Goal: Navigation & Orientation: Find specific page/section

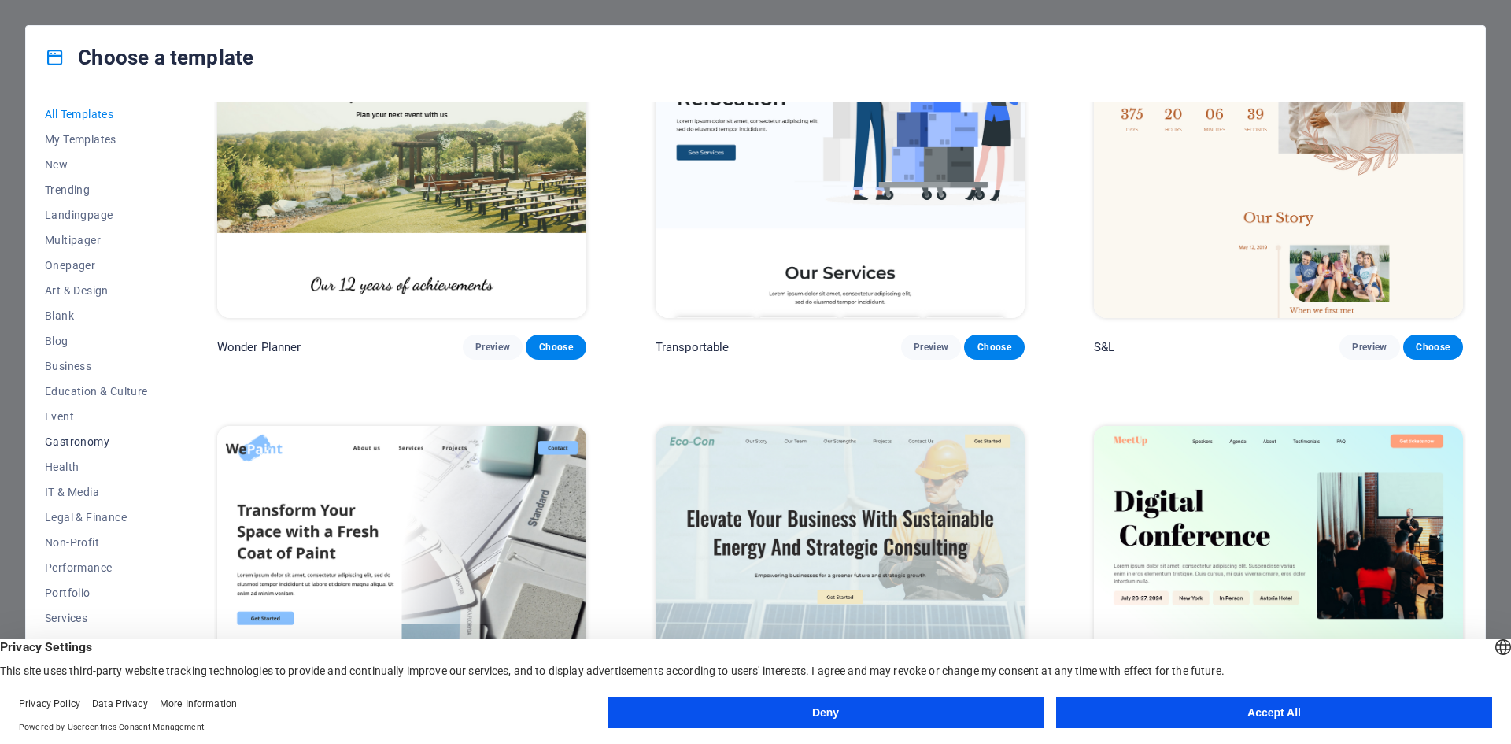
scroll to position [32, 0]
click at [1182, 714] on button "Accept All" at bounding box center [1274, 712] width 436 height 31
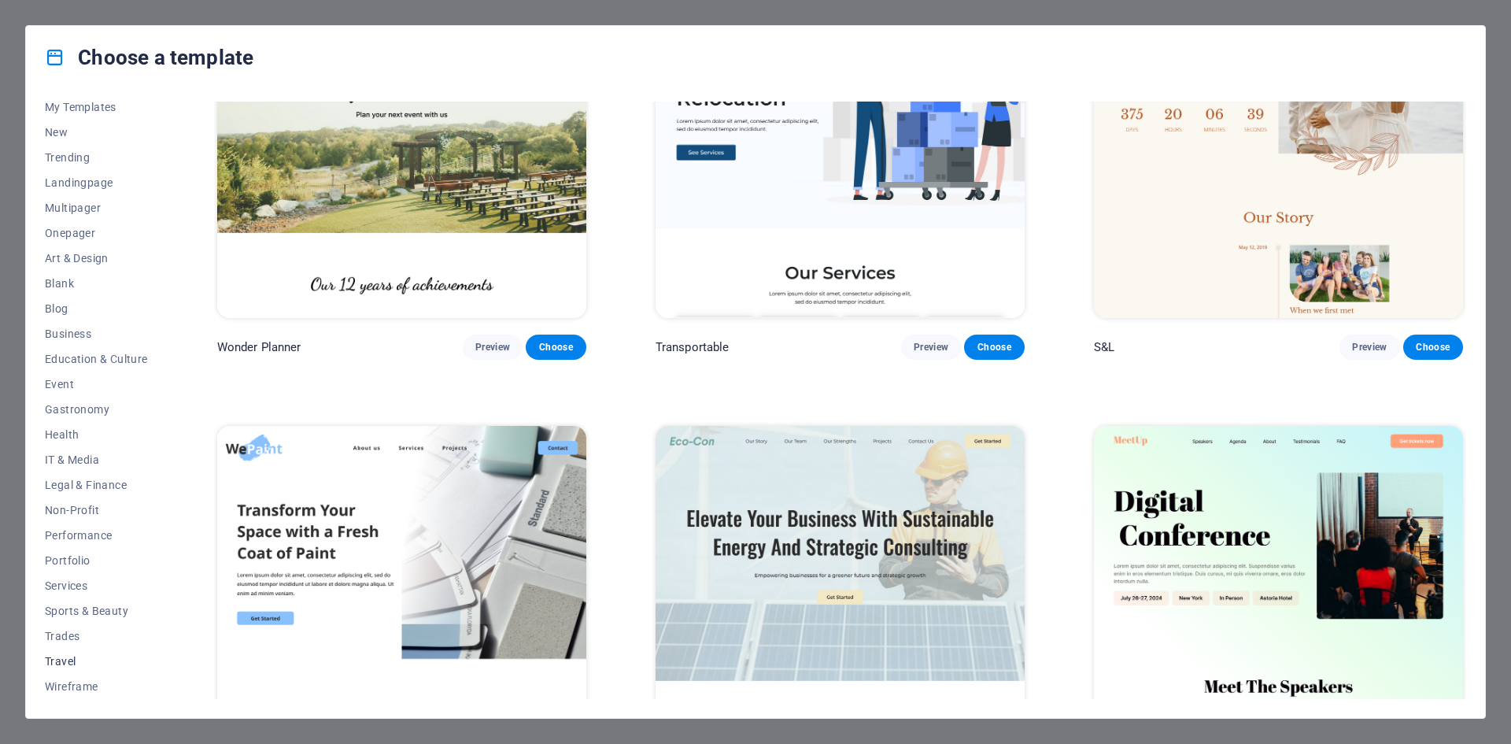
click at [63, 658] on span "Travel" at bounding box center [96, 661] width 103 height 13
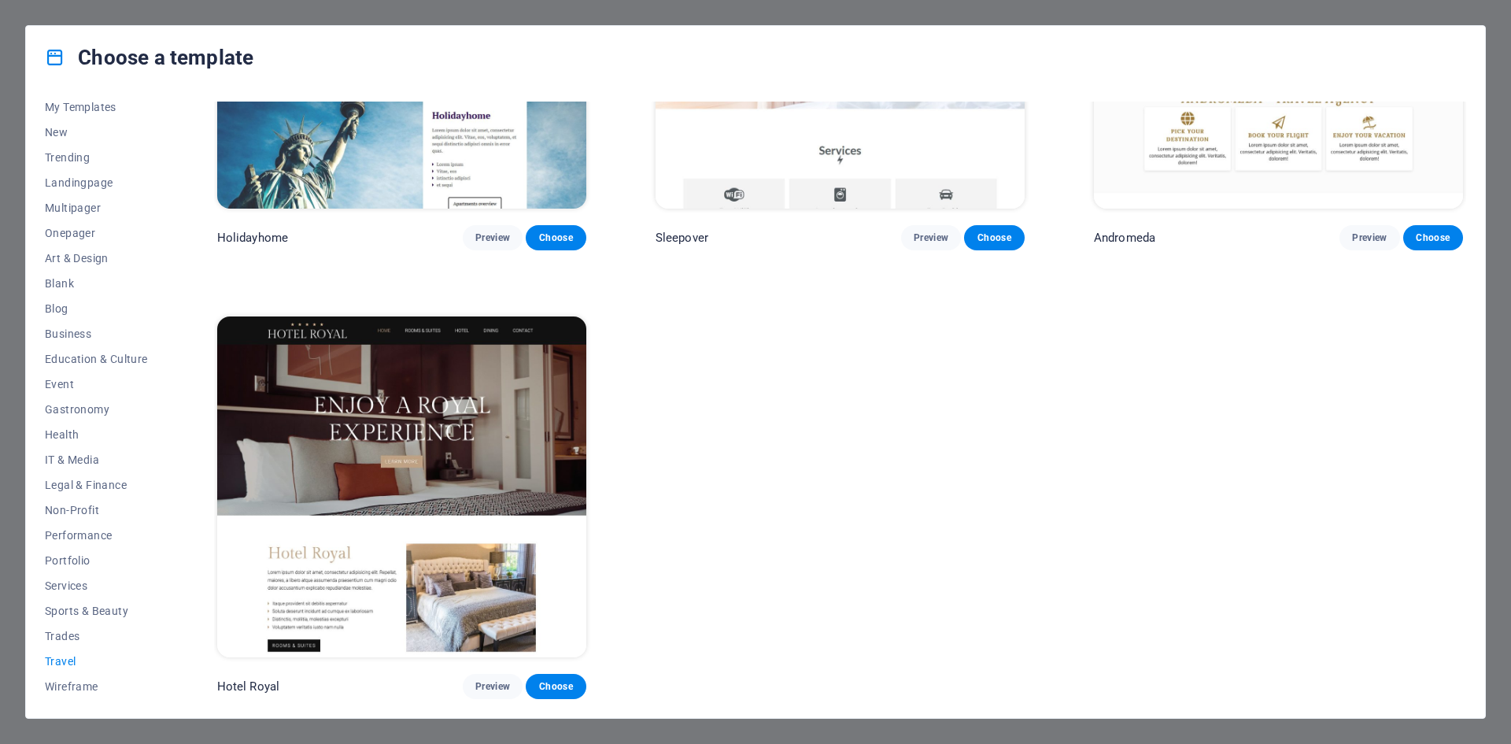
scroll to position [0, 0]
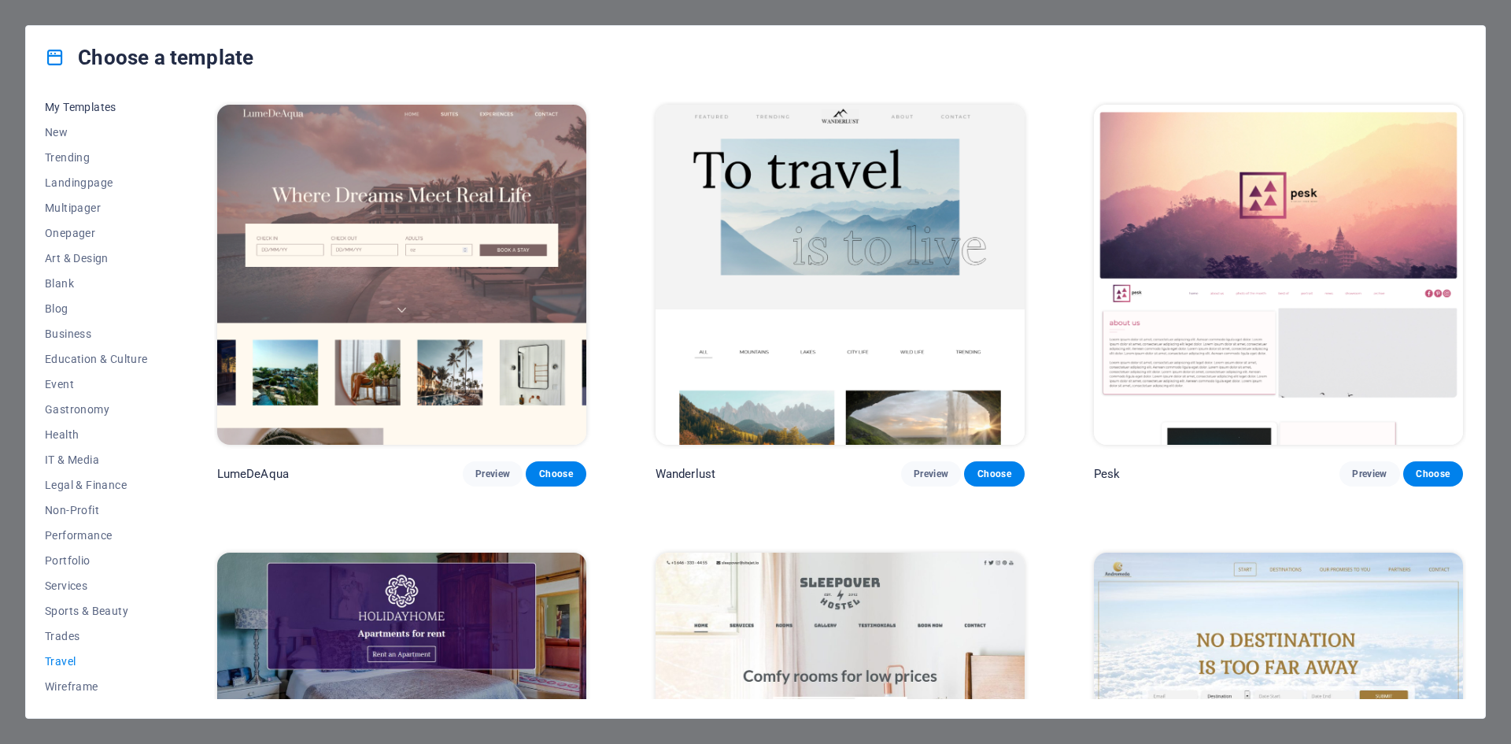
click at [88, 109] on span "My Templates" at bounding box center [96, 107] width 103 height 13
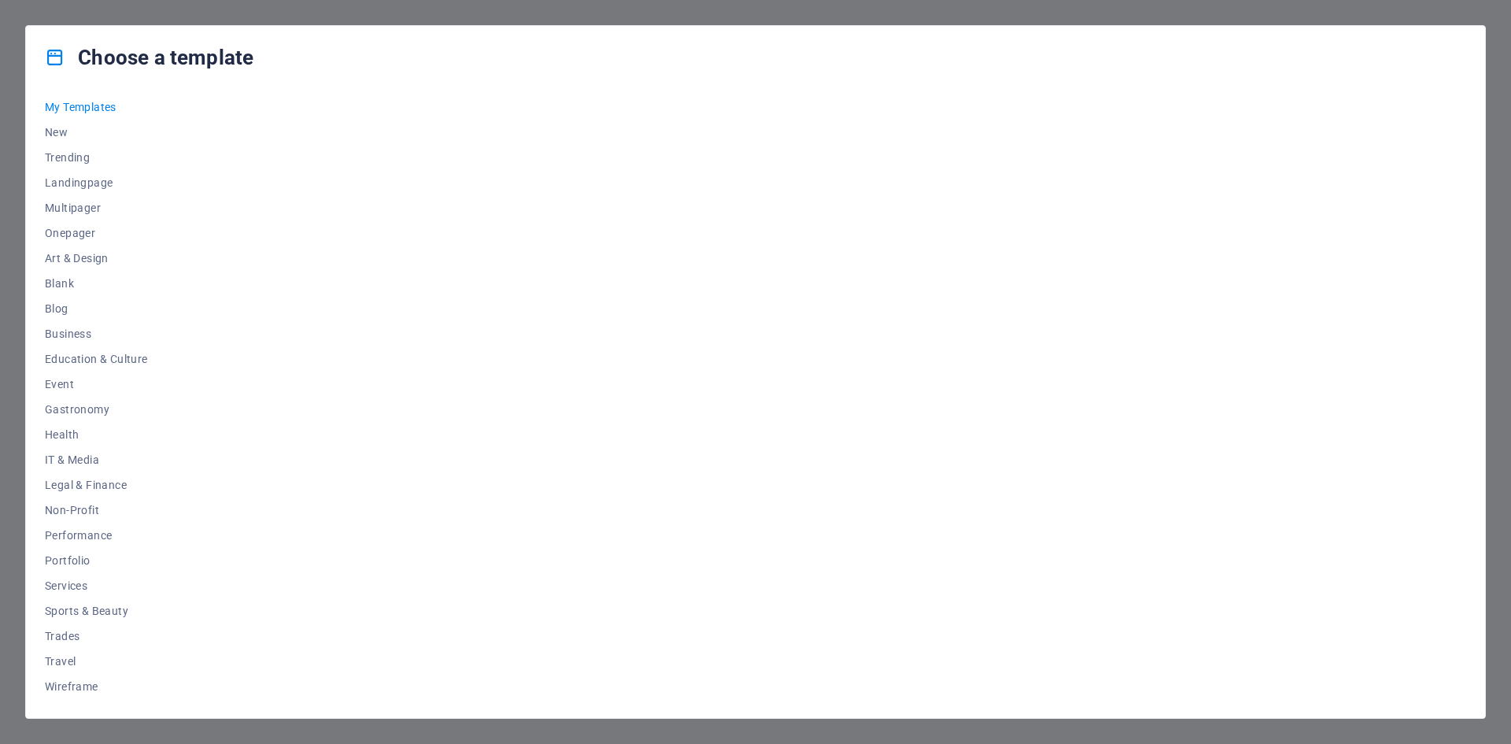
click at [11, 25] on div "Choose a template All Templates My Templates New Trending Landingpage Multipage…" at bounding box center [755, 372] width 1511 height 744
click at [51, 133] on span "New" at bounding box center [96, 132] width 103 height 13
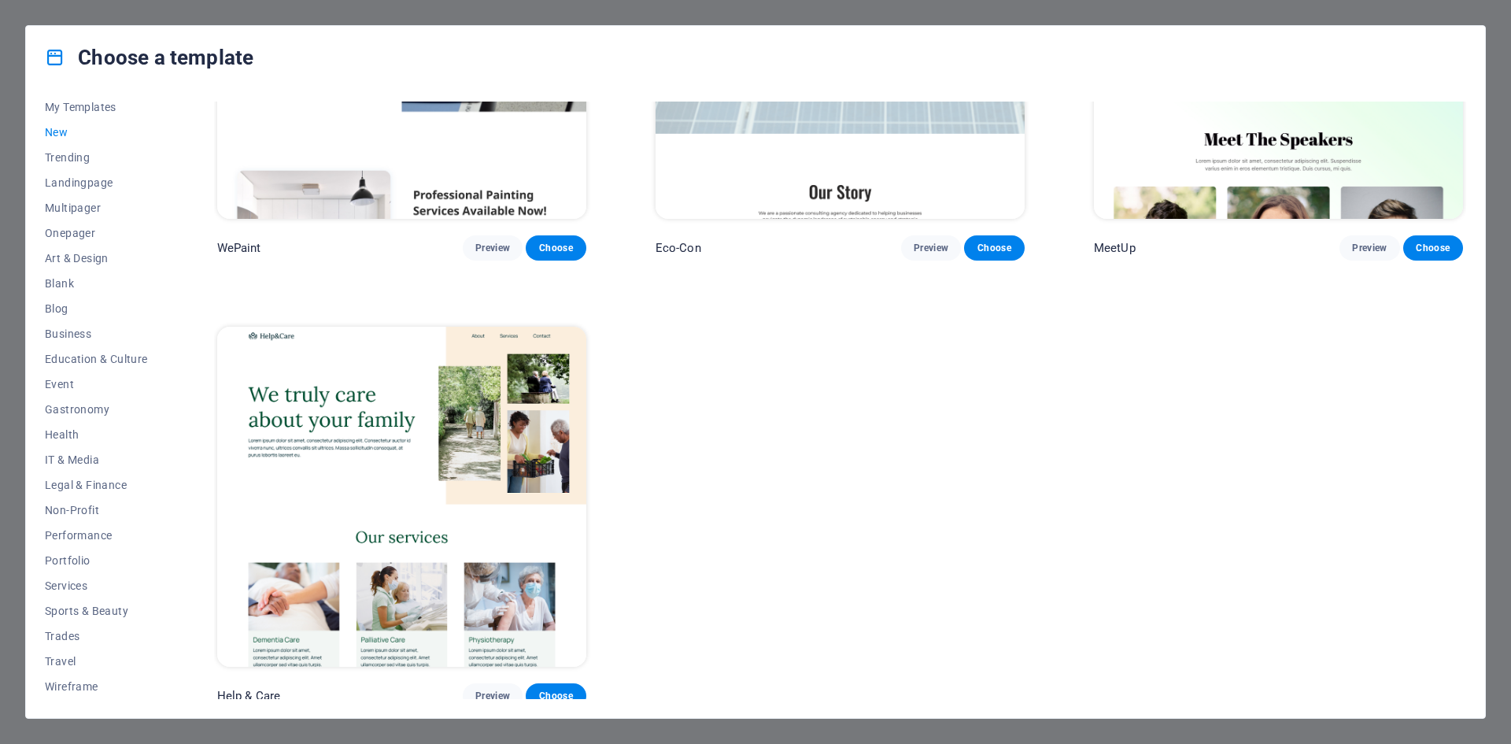
scroll to position [1571, 0]
click at [61, 659] on span "Travel" at bounding box center [96, 661] width 103 height 13
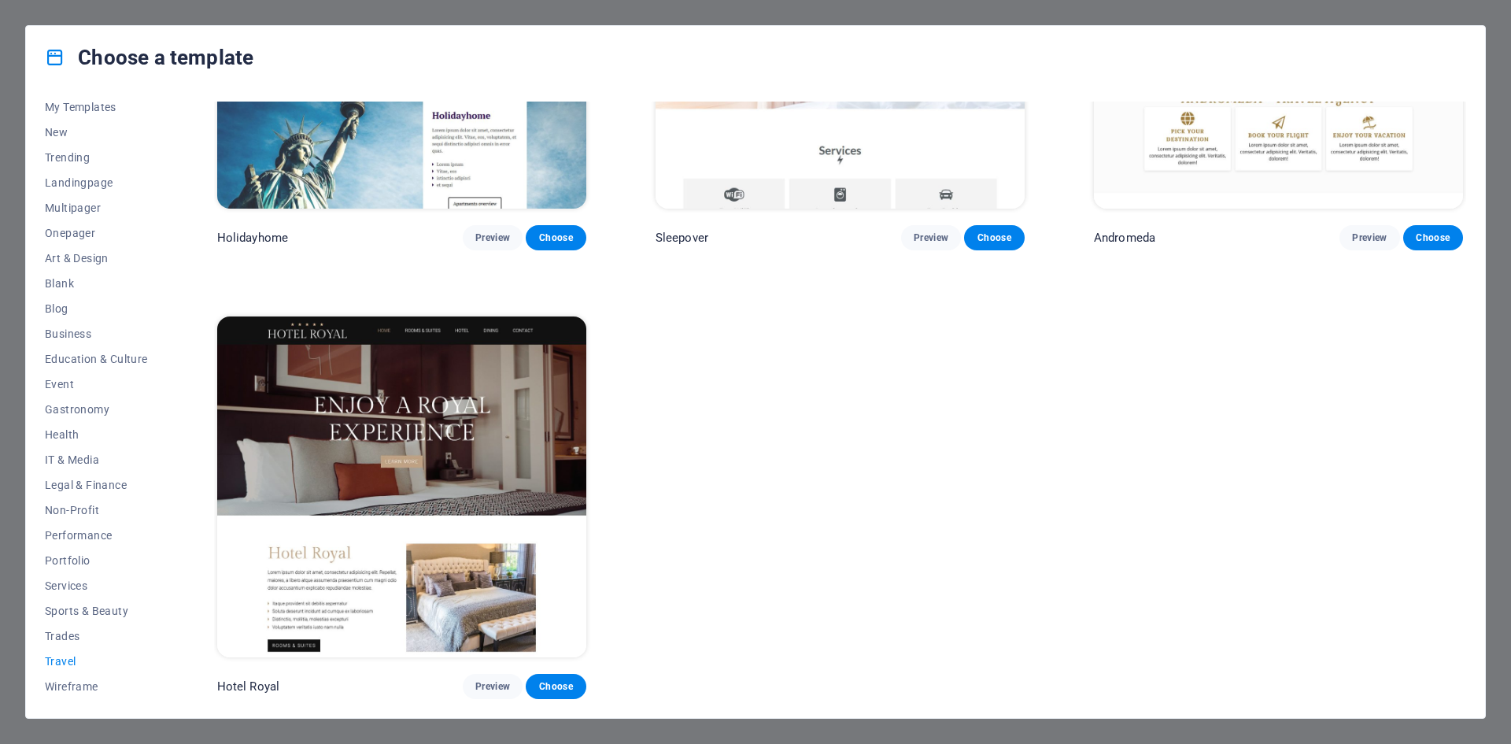
scroll to position [0, 0]
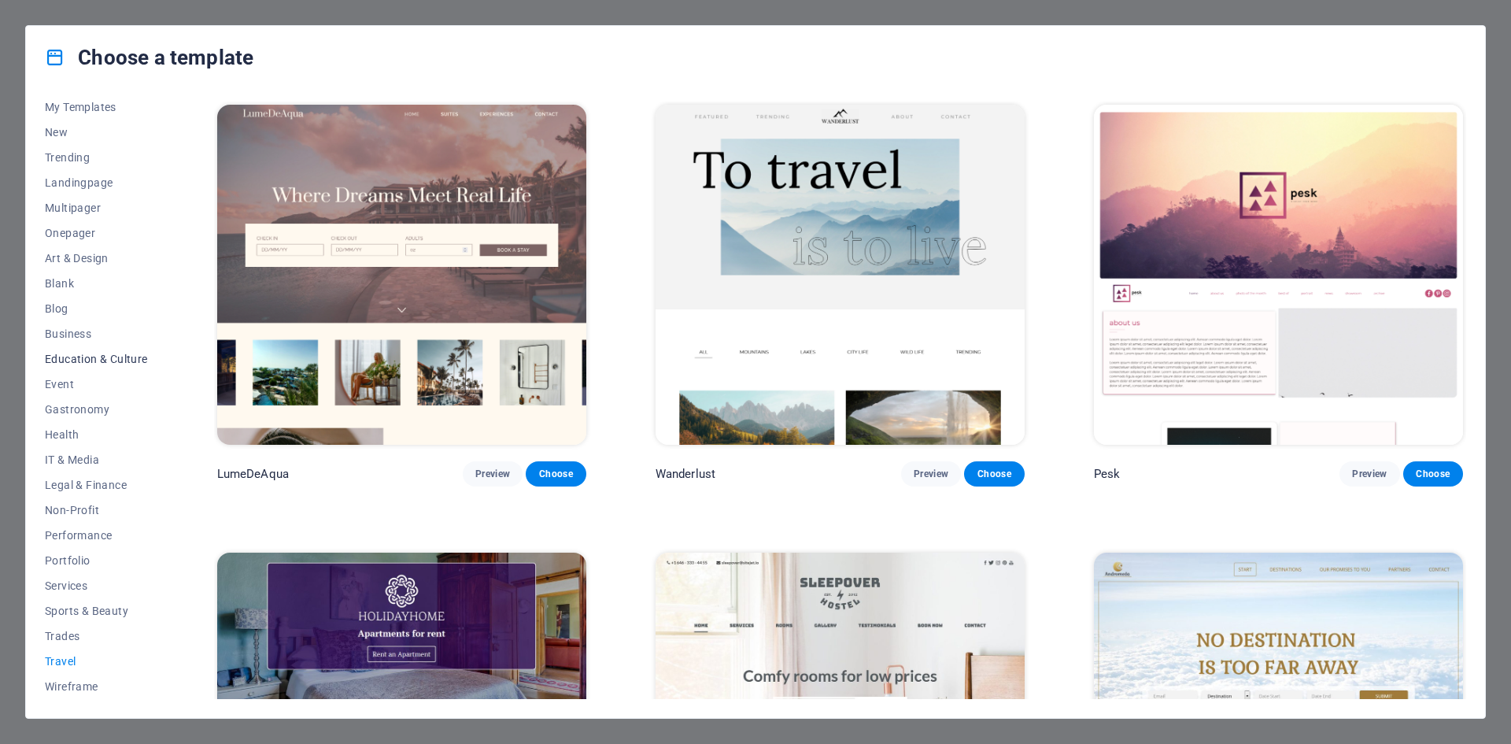
click at [92, 357] on span "Education & Culture" at bounding box center [96, 359] width 103 height 13
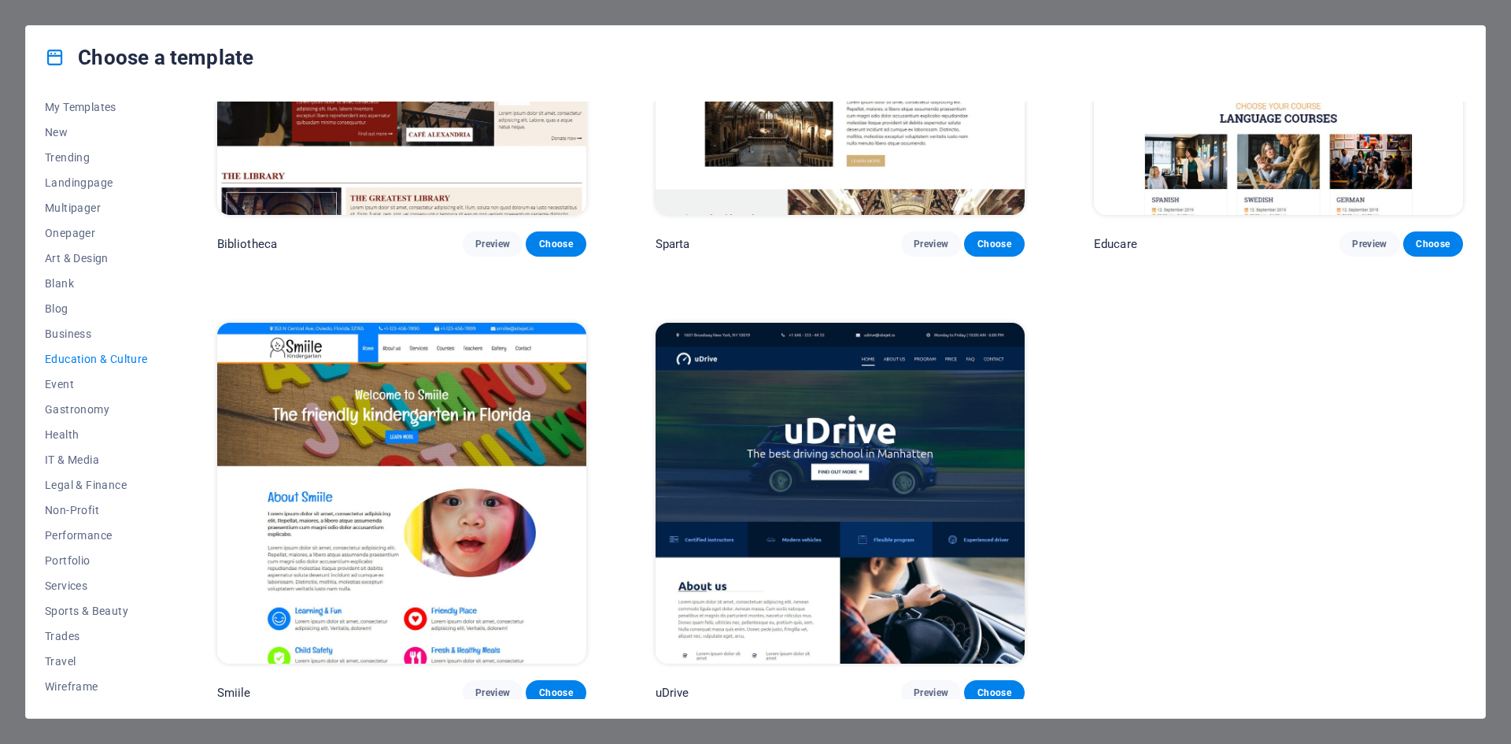
scroll to position [679, 0]
click at [84, 534] on span "Performance" at bounding box center [96, 535] width 103 height 13
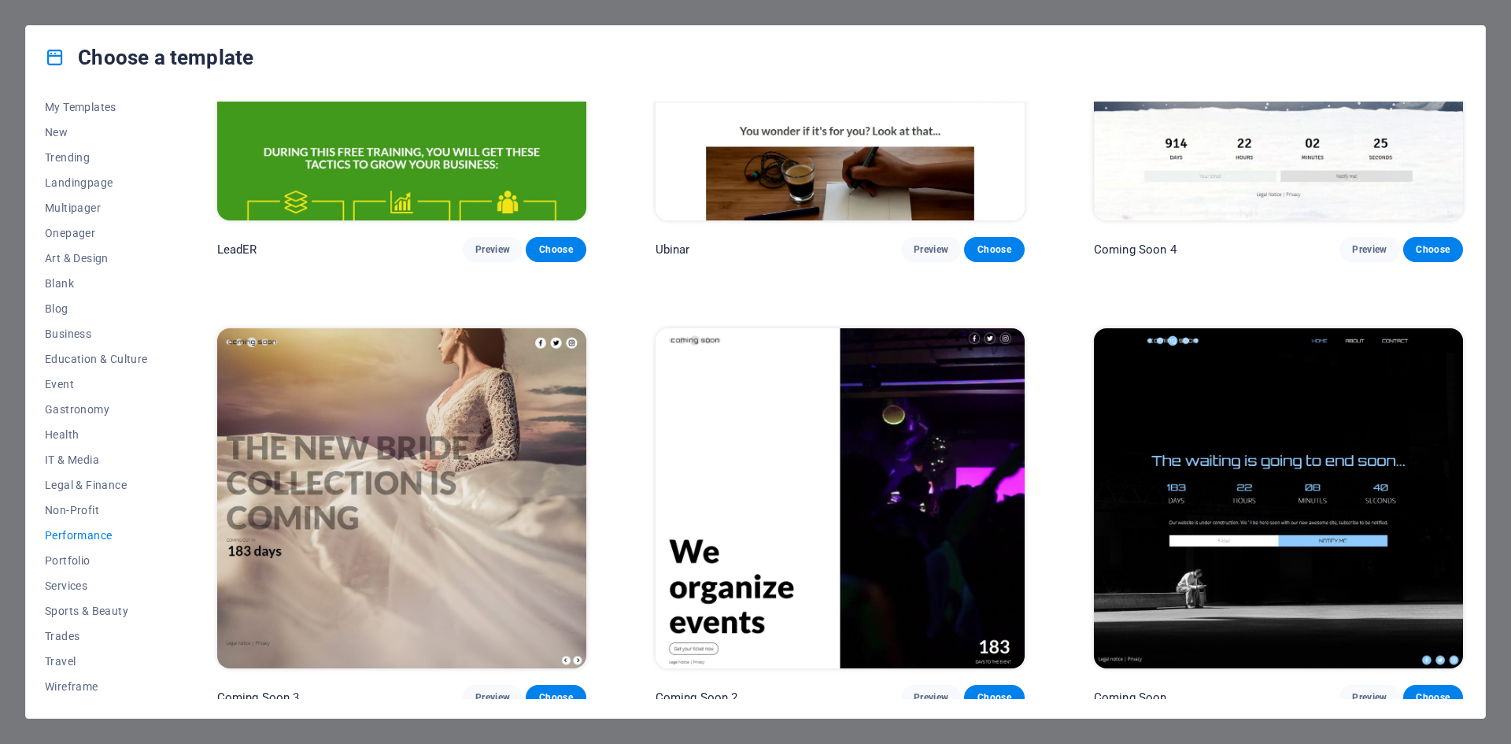
scroll to position [2017, 0]
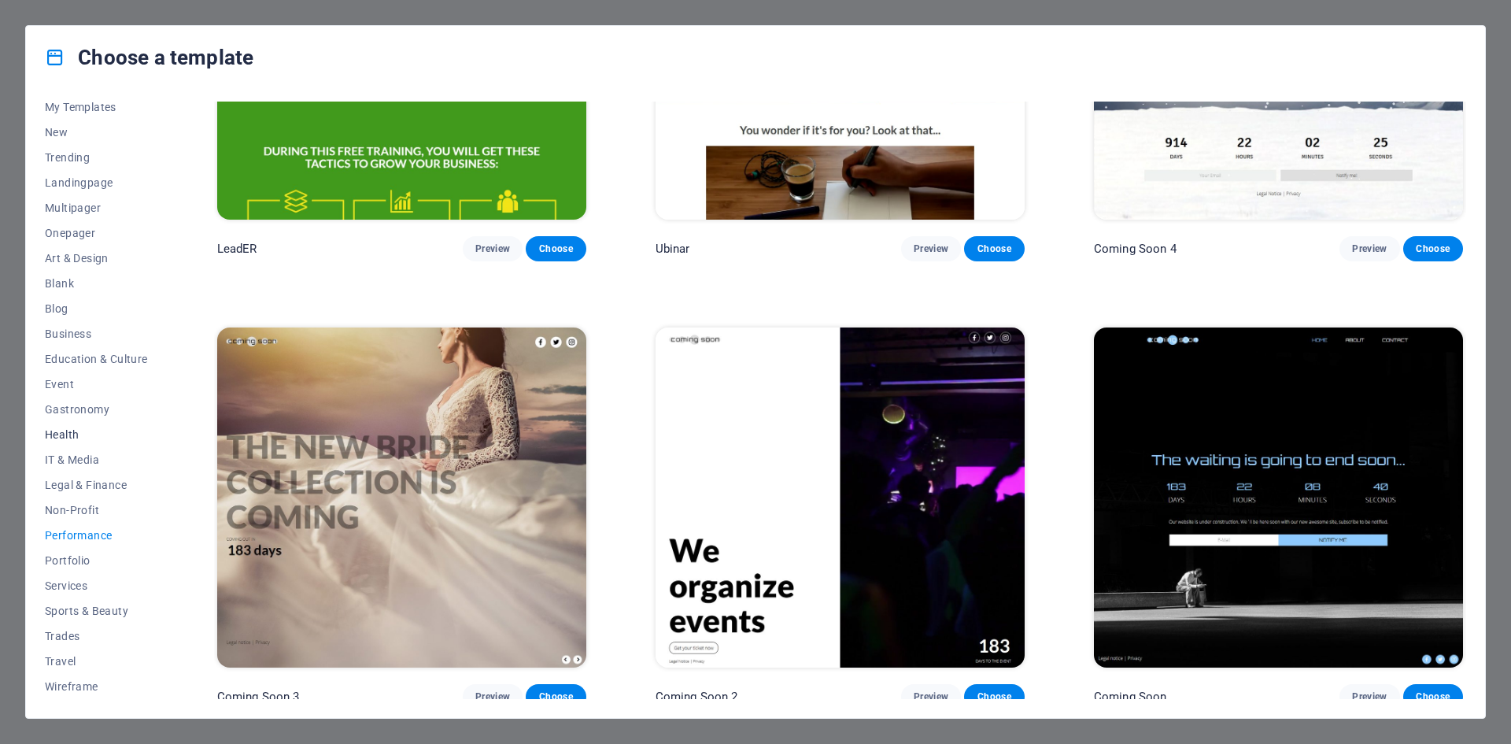
click at [65, 432] on span "Health" at bounding box center [96, 434] width 103 height 13
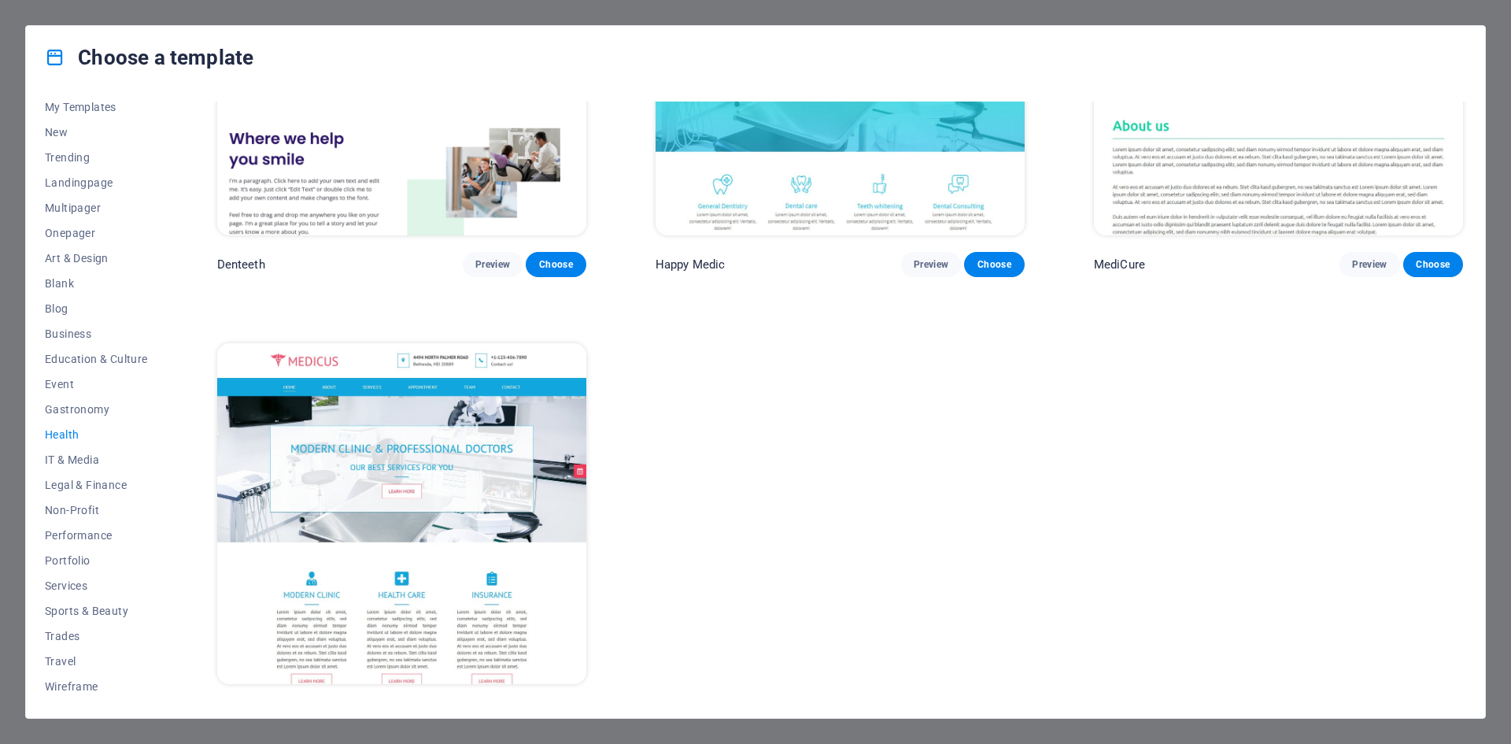
scroll to position [679, 0]
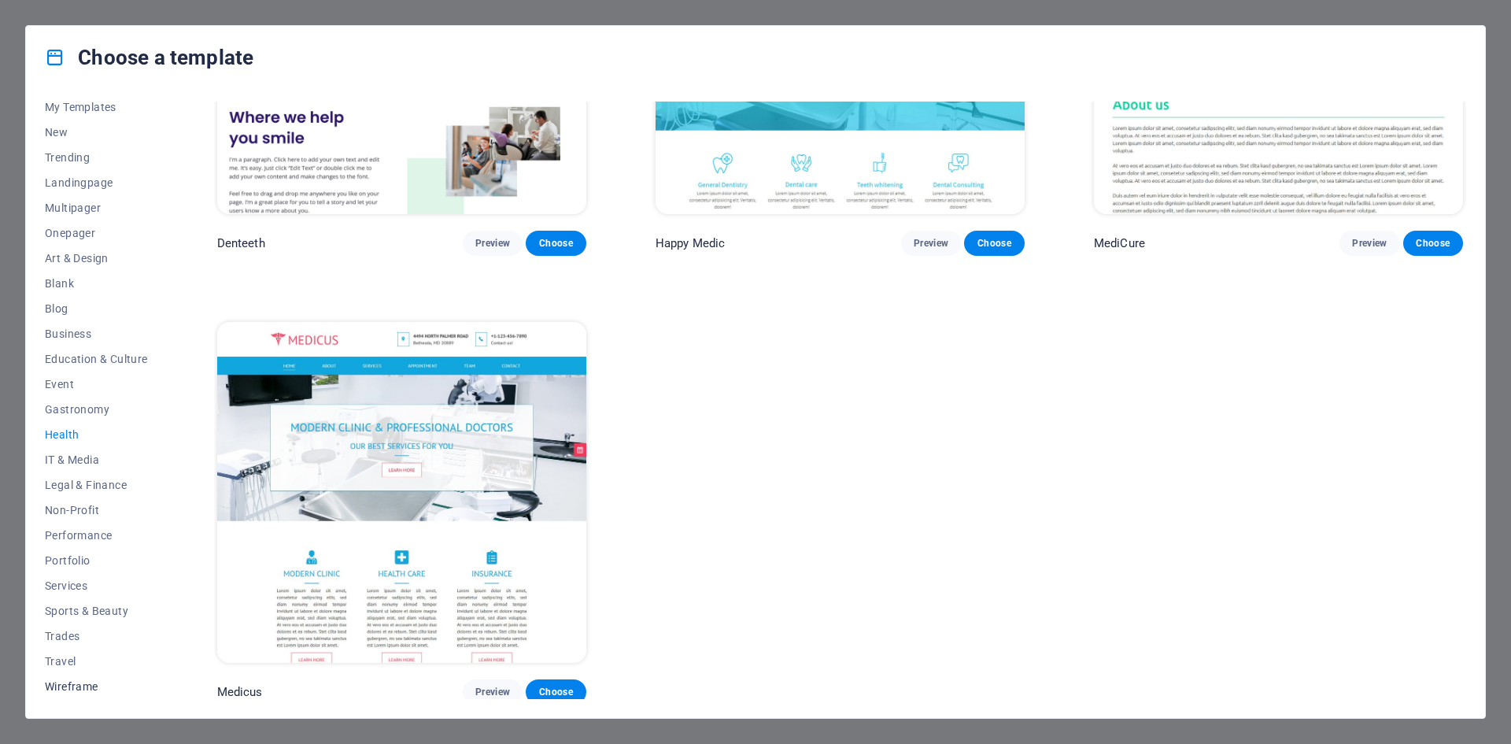
click at [67, 686] on span "Wireframe" at bounding box center [96, 686] width 103 height 13
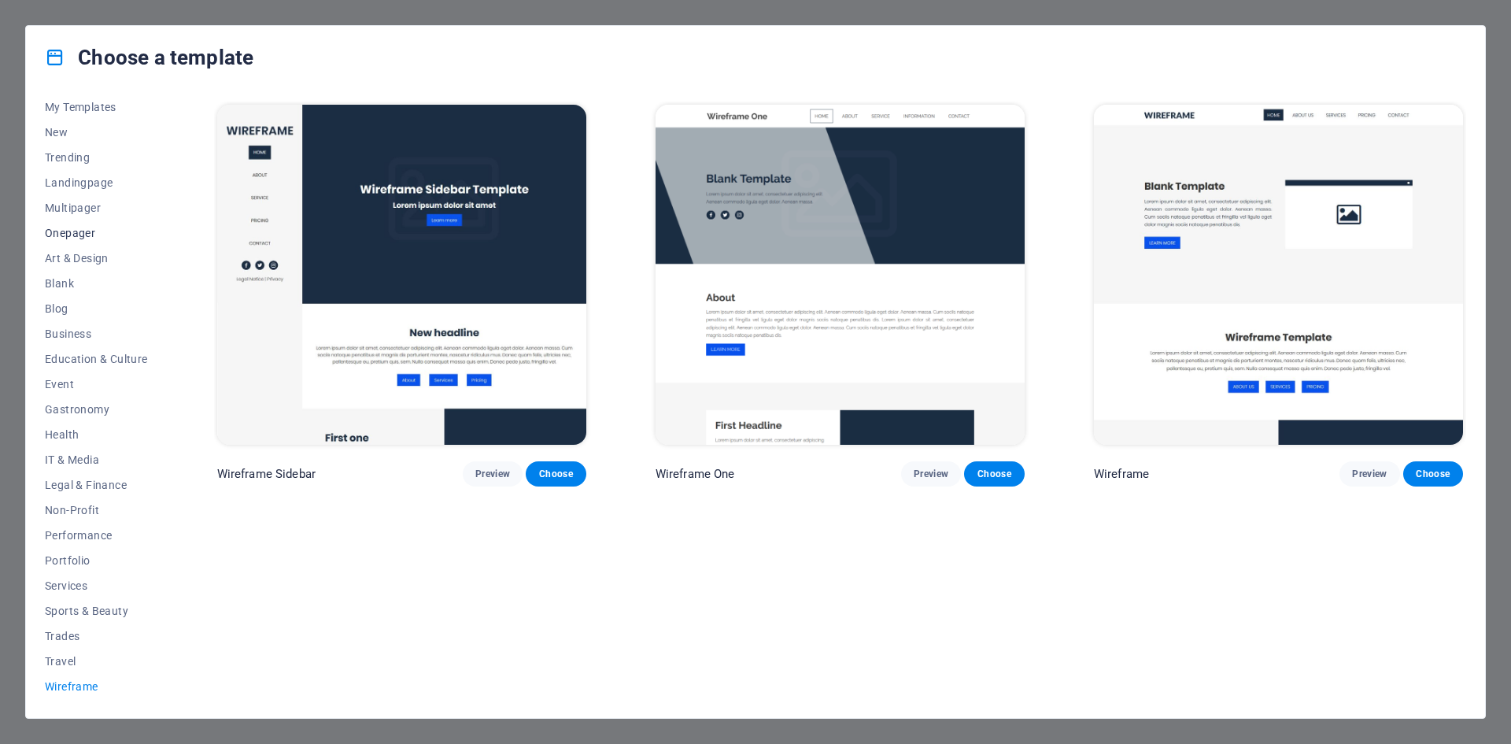
click at [67, 230] on span "Onepager" at bounding box center [96, 233] width 103 height 13
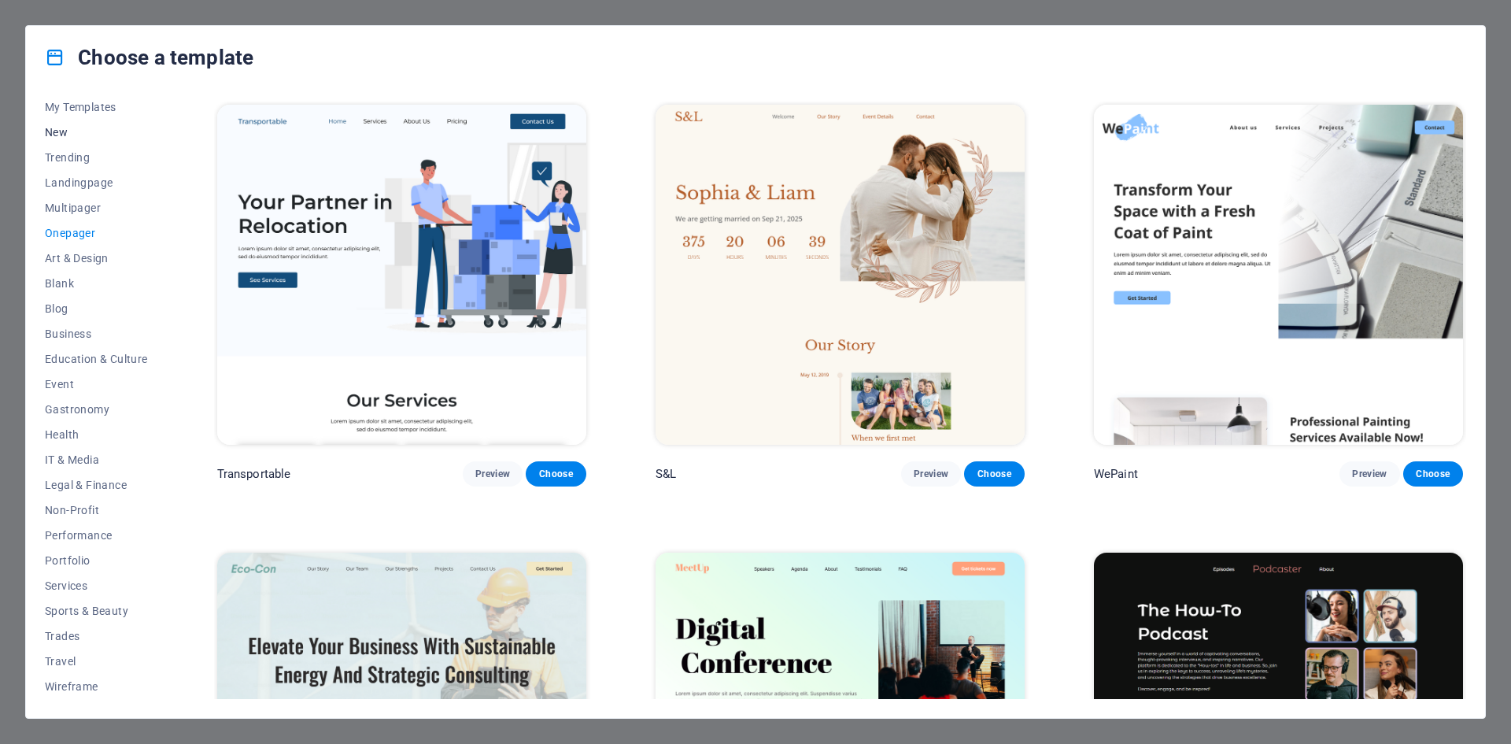
click at [51, 132] on span "New" at bounding box center [96, 132] width 103 height 13
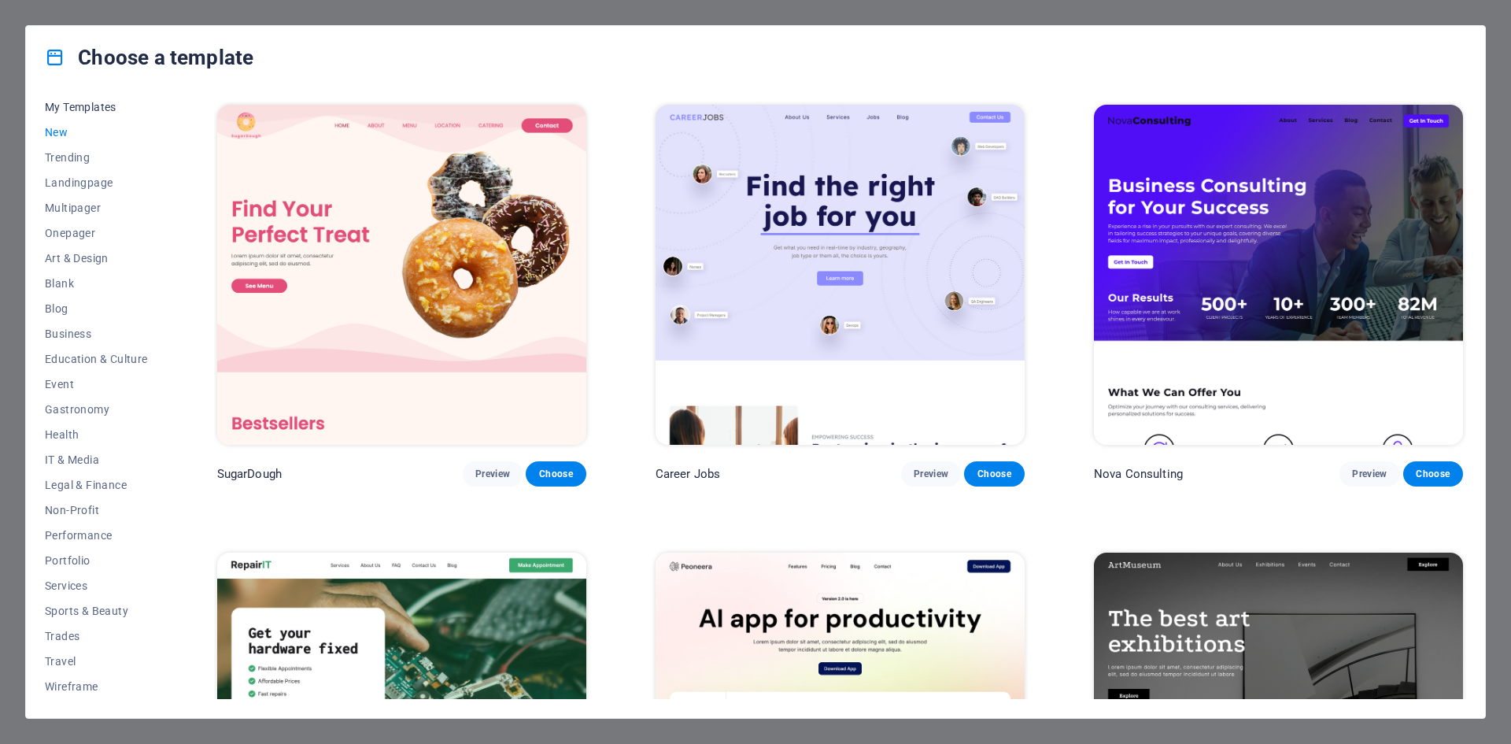
click at [94, 105] on span "My Templates" at bounding box center [96, 107] width 103 height 13
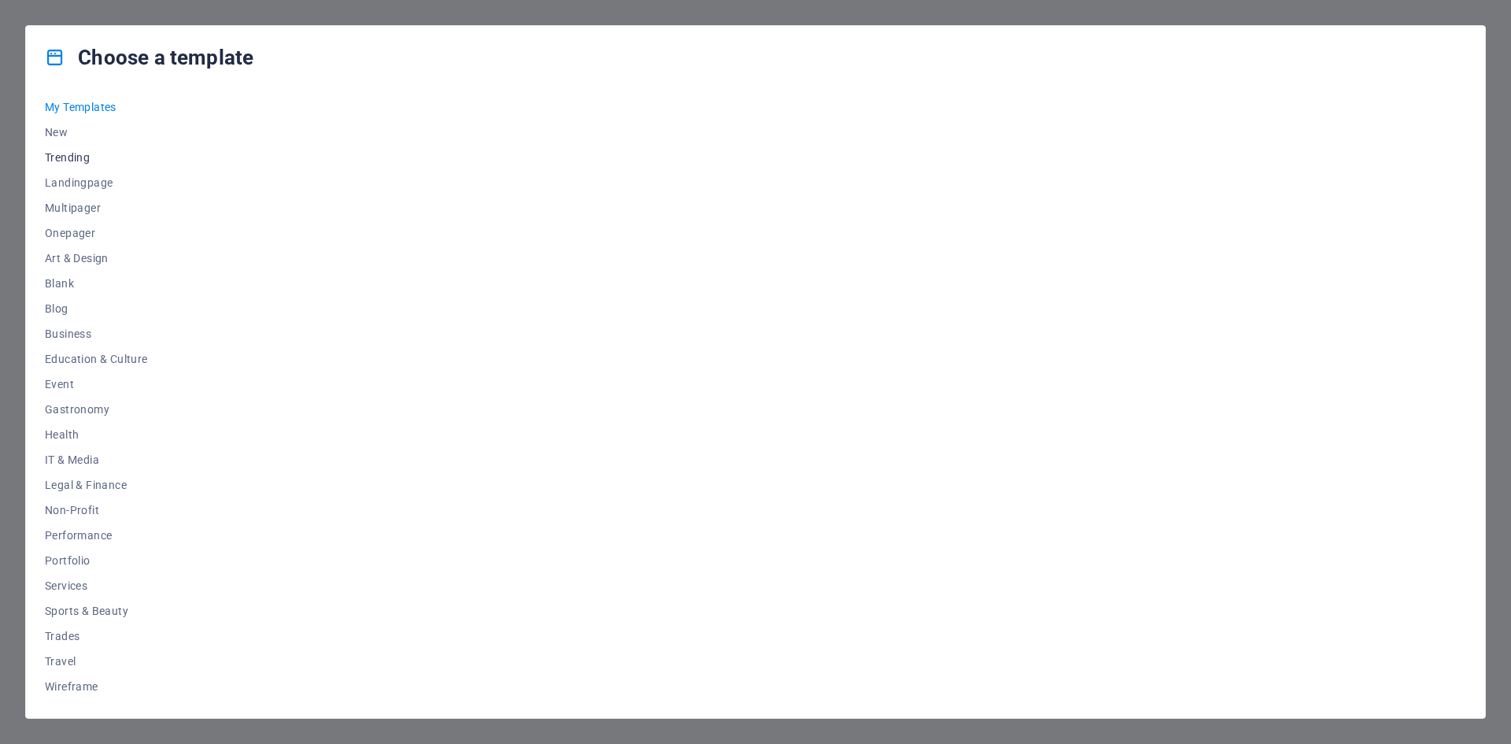
click at [78, 152] on span "Trending" at bounding box center [96, 157] width 103 height 13
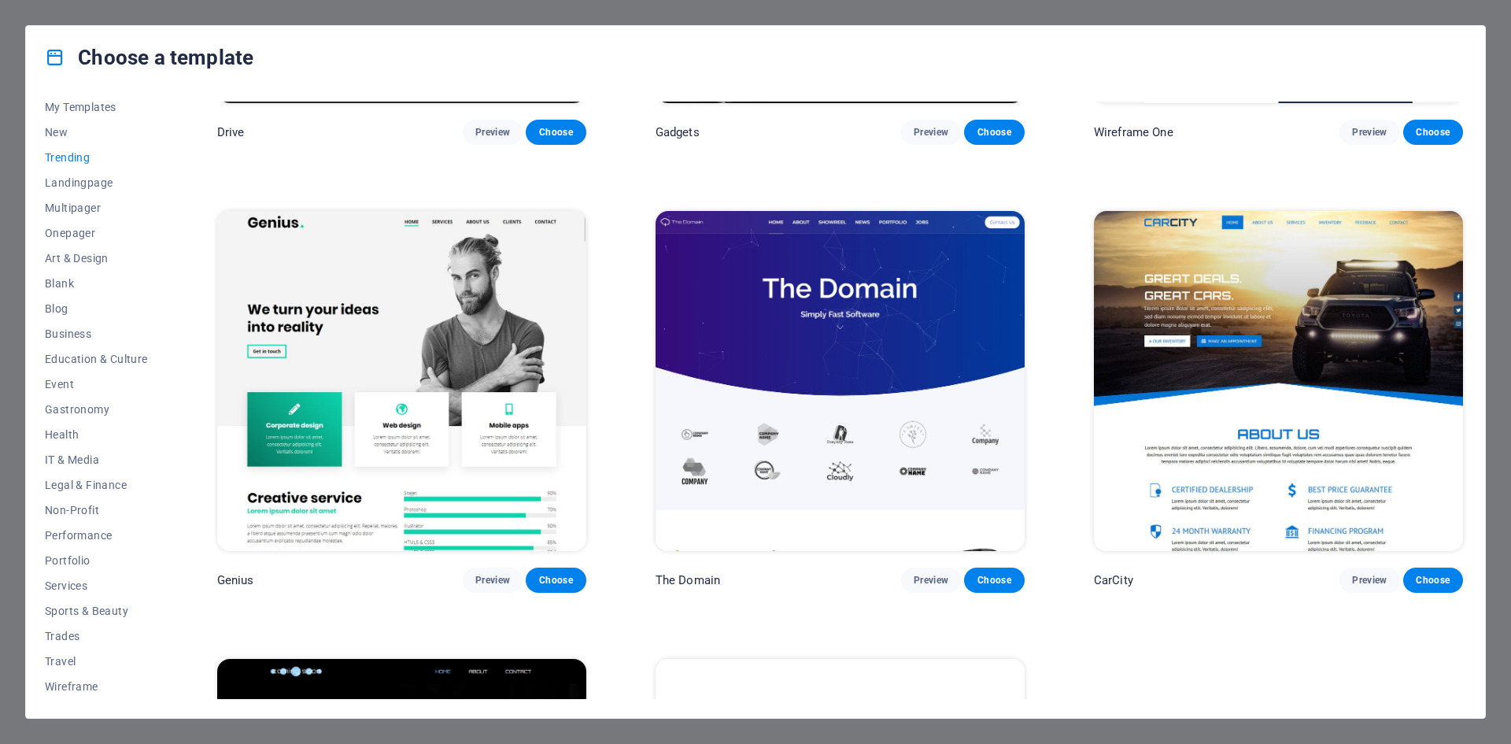
scroll to position [1690, 0]
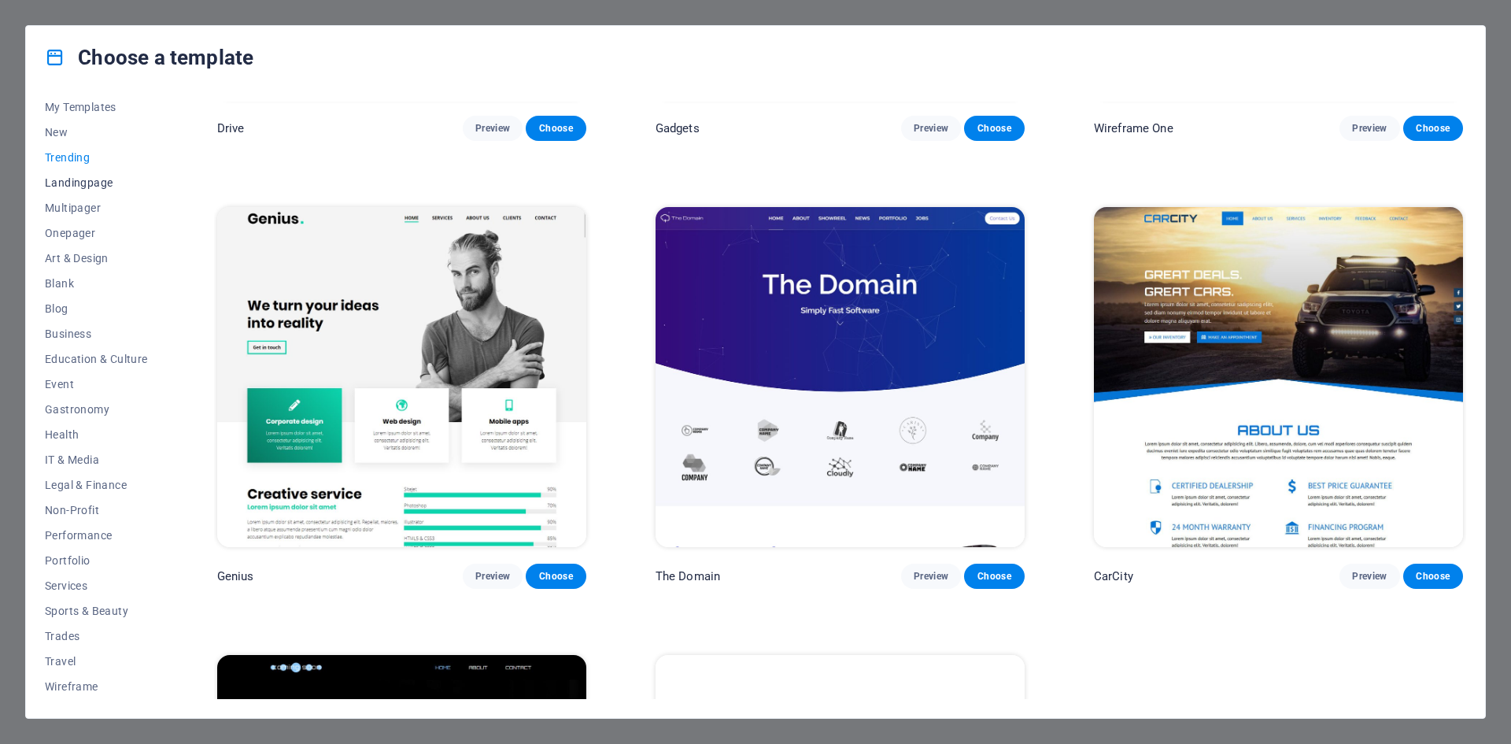
click at [69, 185] on span "Landingpage" at bounding box center [96, 182] width 103 height 13
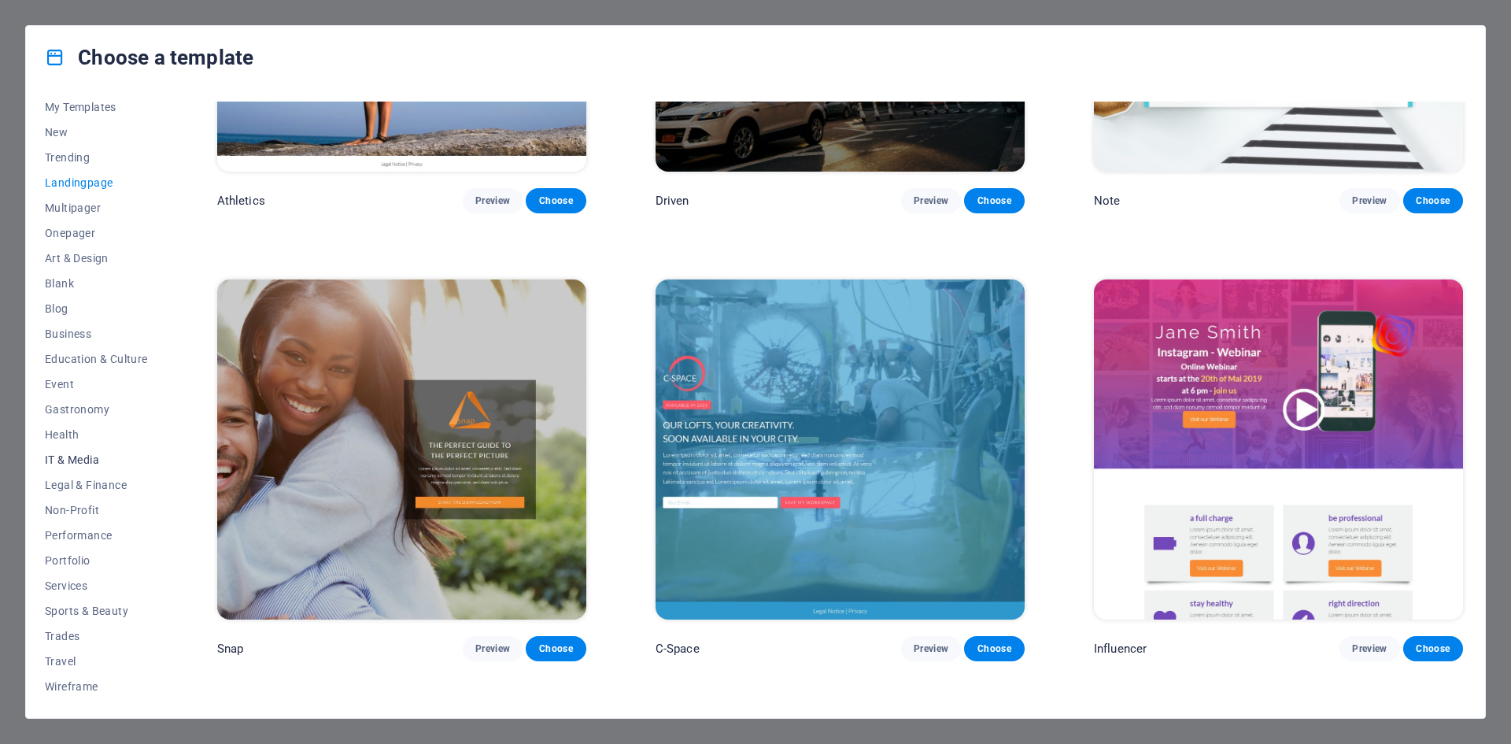
scroll to position [1612, 0]
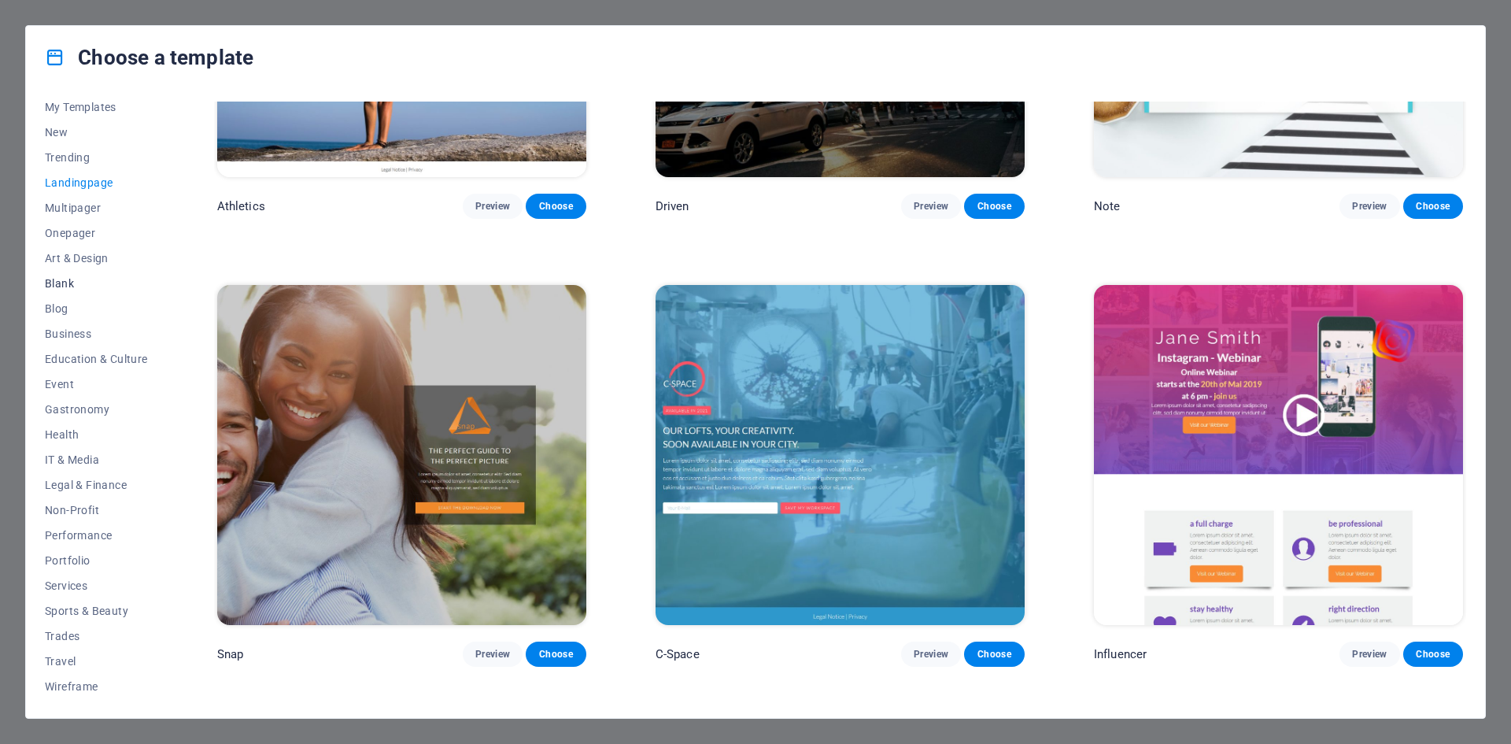
click at [53, 281] on span "Blank" at bounding box center [96, 283] width 103 height 13
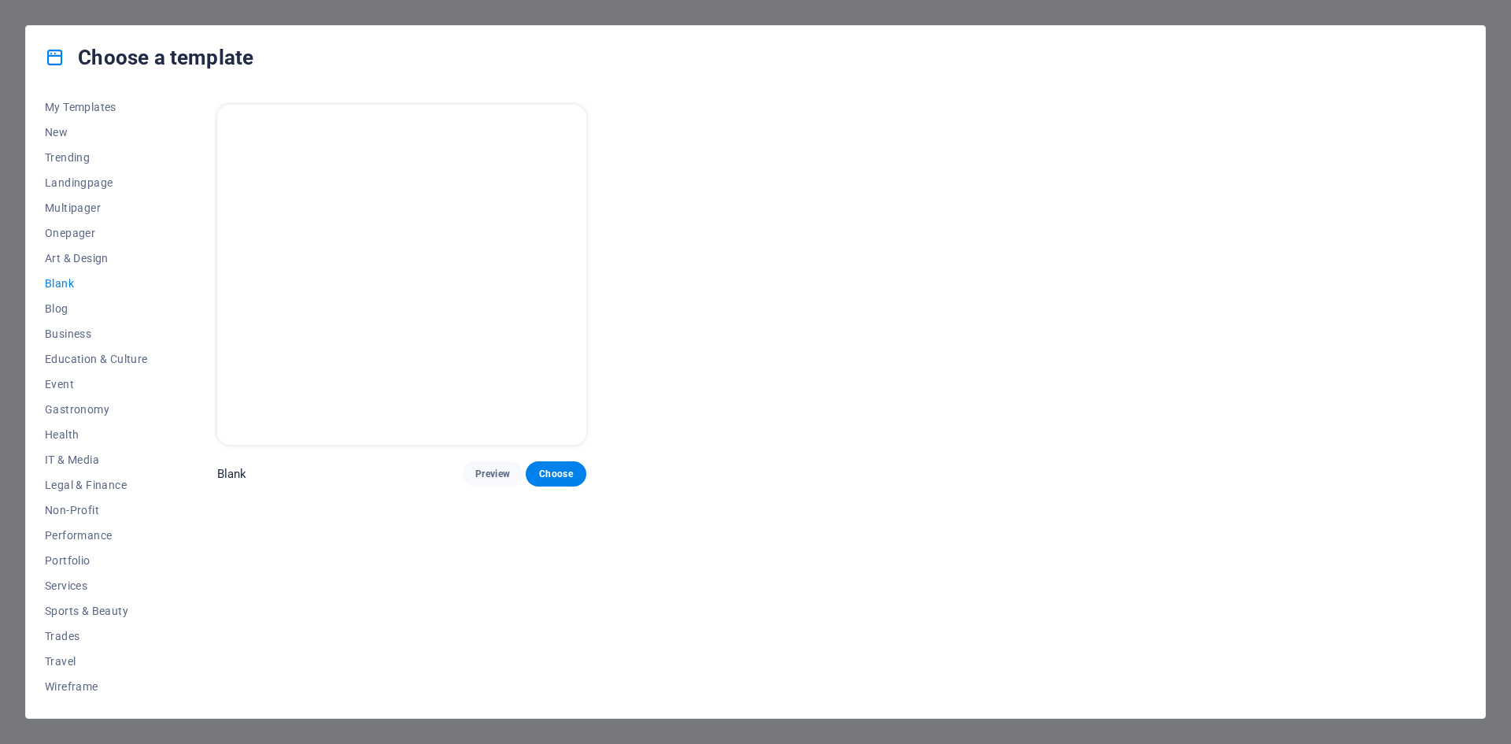
scroll to position [0, 0]
click at [60, 305] on span "Blog" at bounding box center [96, 308] width 103 height 13
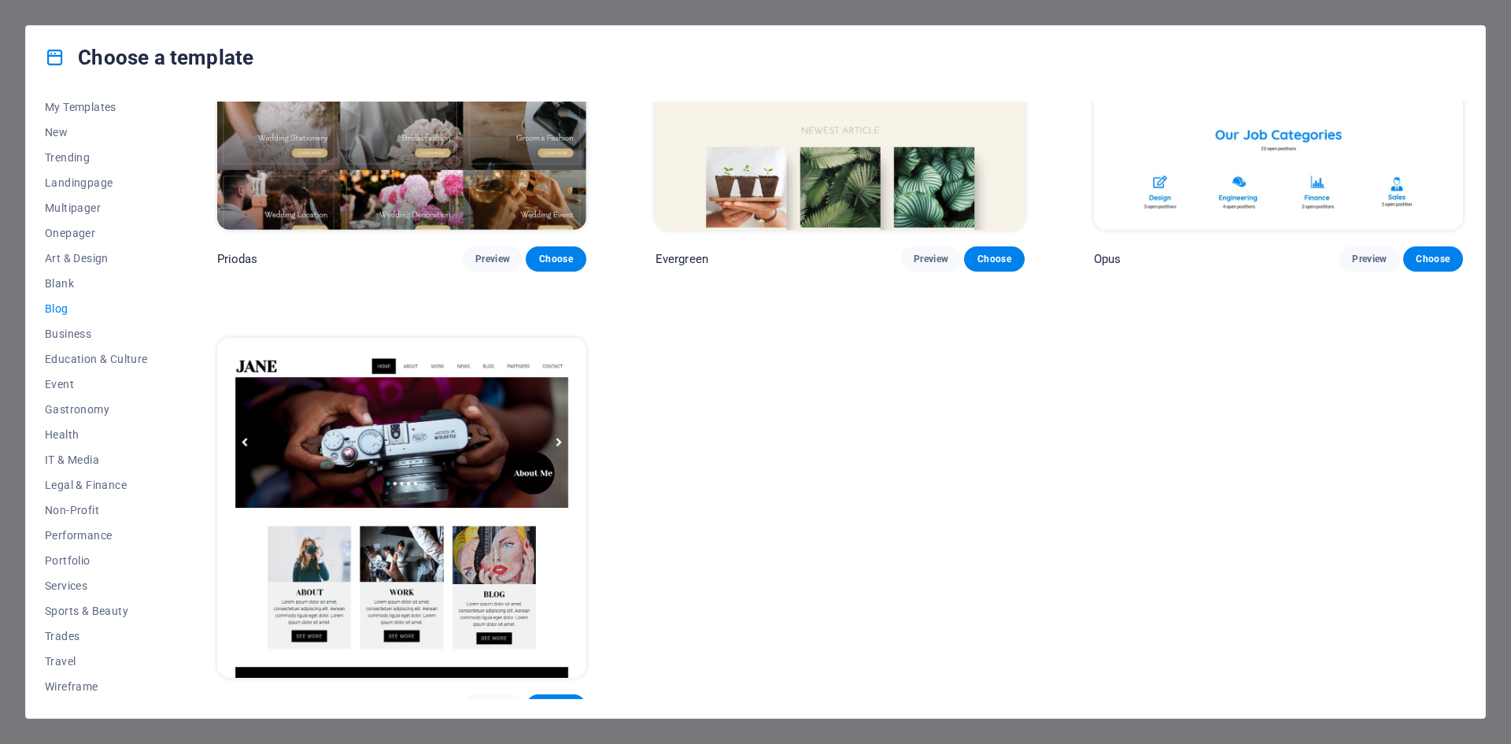
scroll to position [3356, 0]
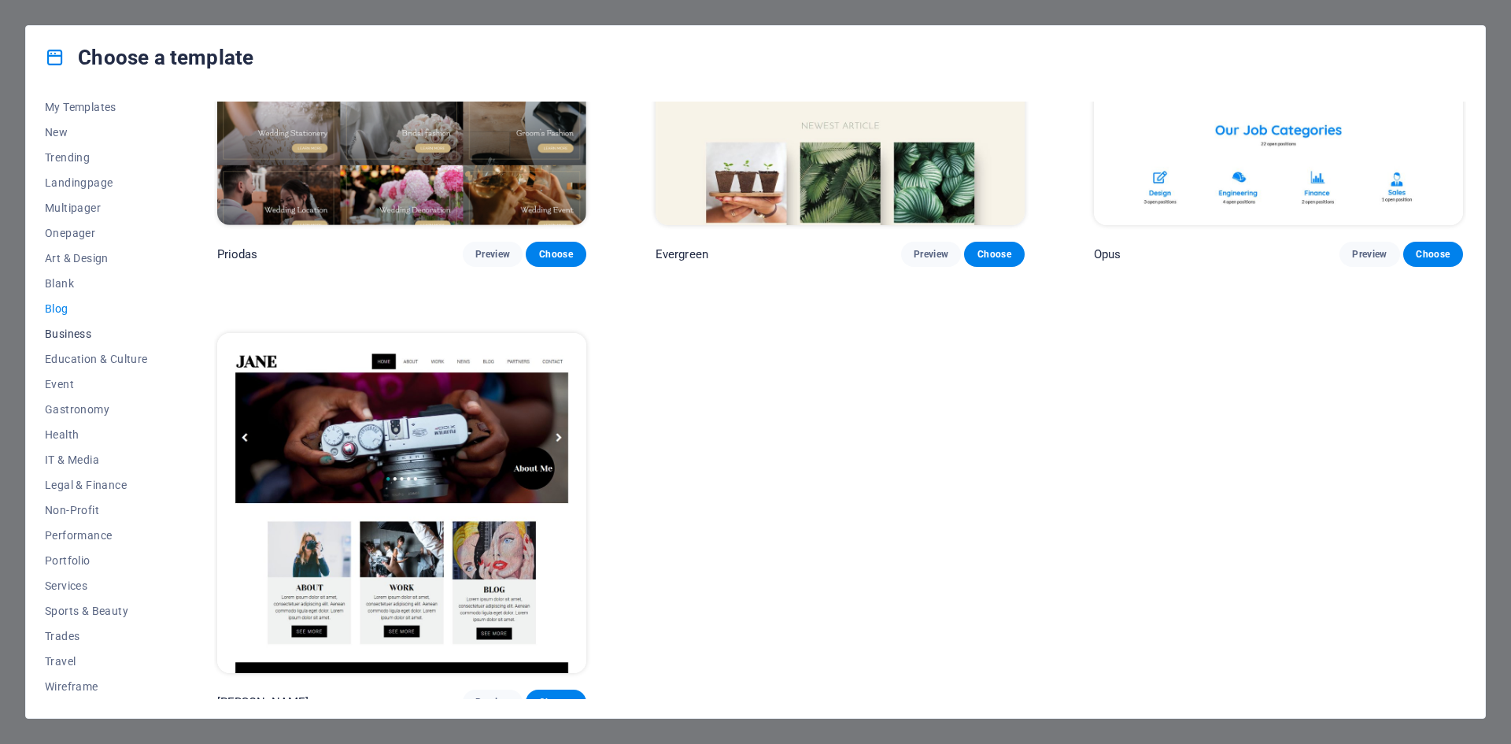
click at [75, 331] on span "Business" at bounding box center [96, 333] width 103 height 13
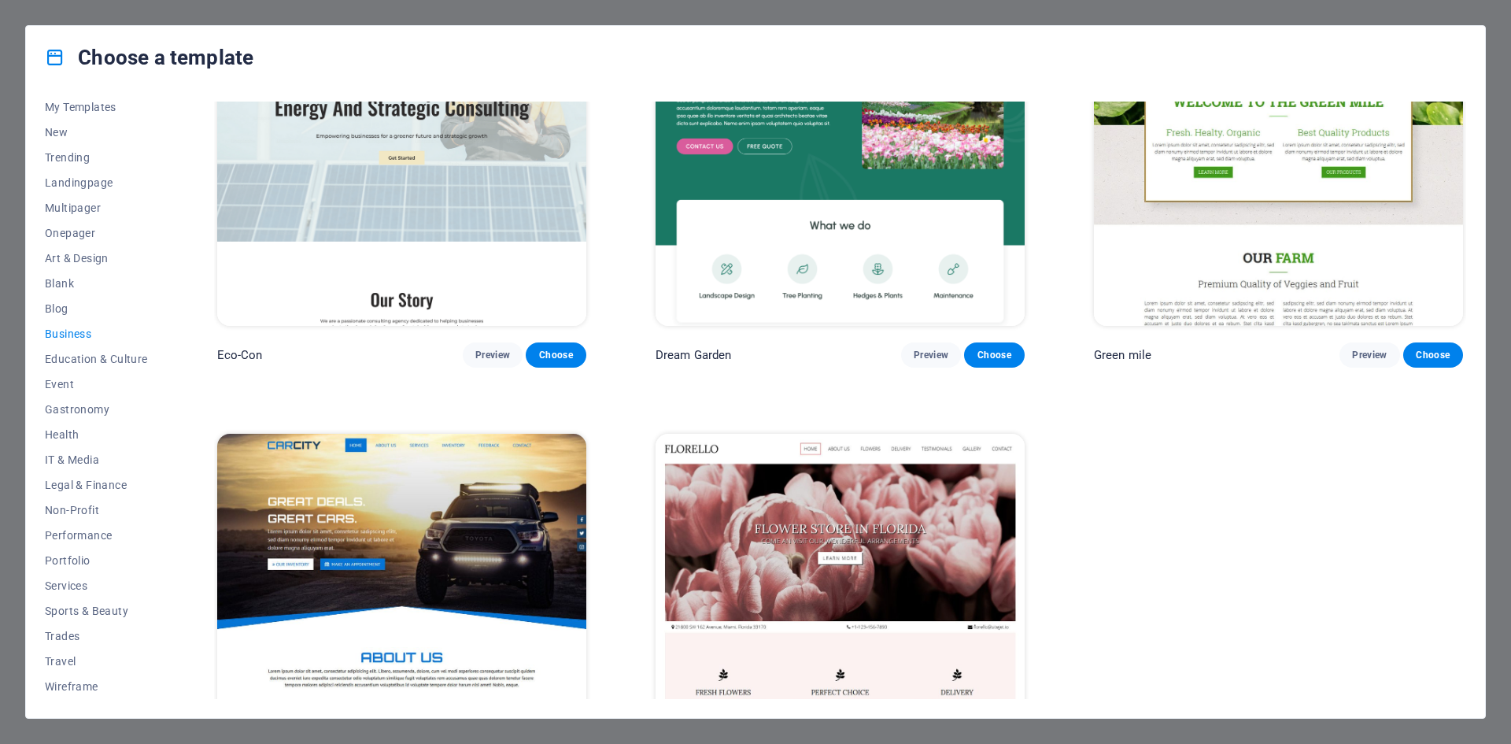
scroll to position [232, 0]
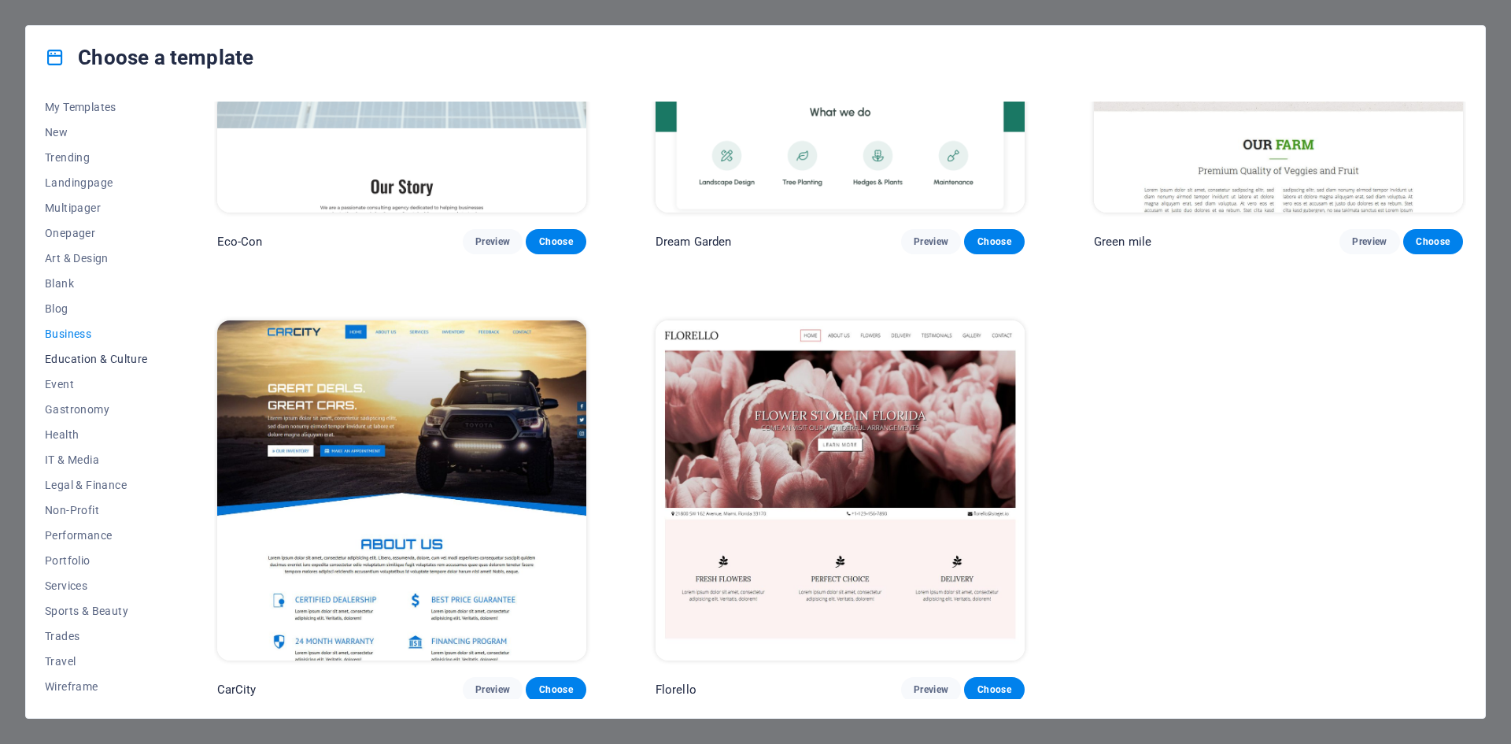
click at [59, 353] on span "Education & Culture" at bounding box center [96, 359] width 103 height 13
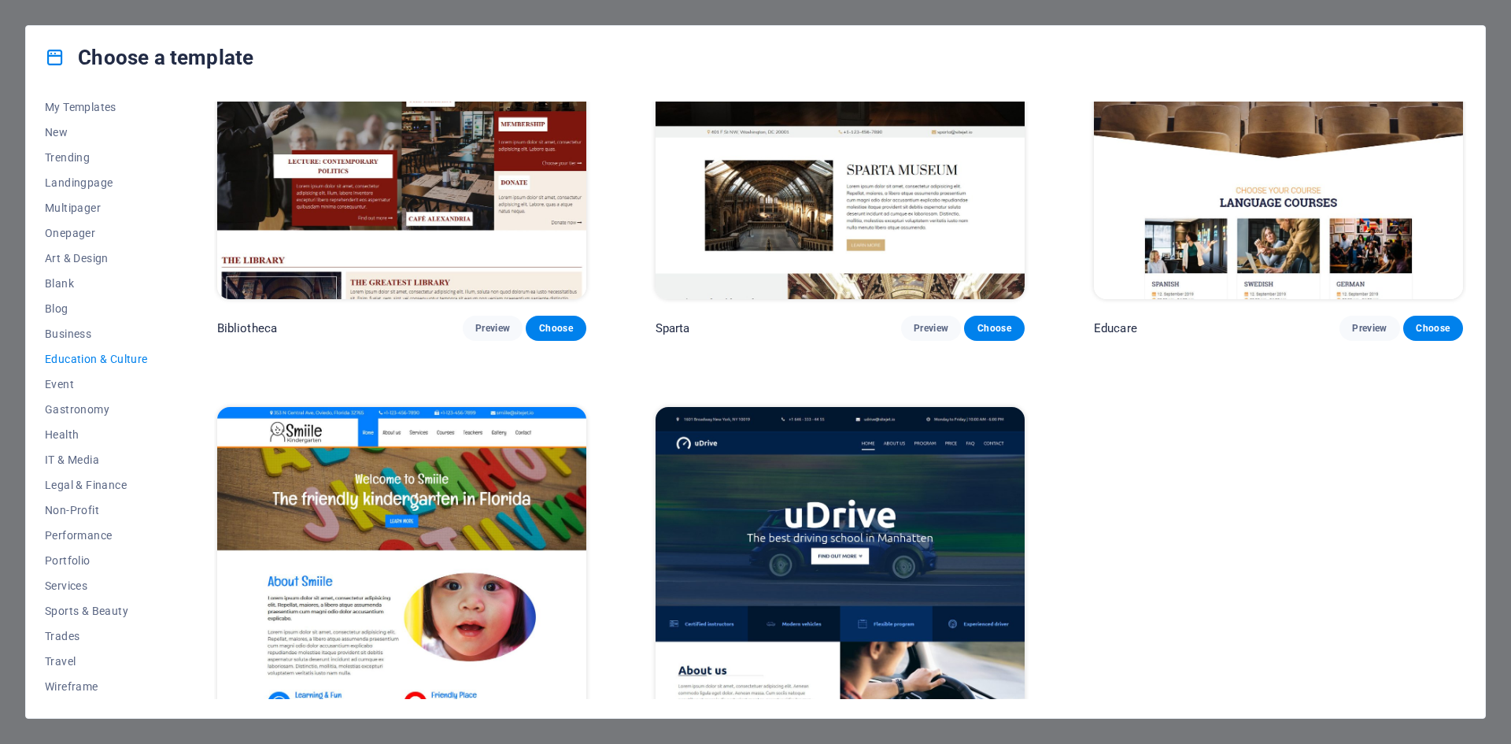
scroll to position [679, 0]
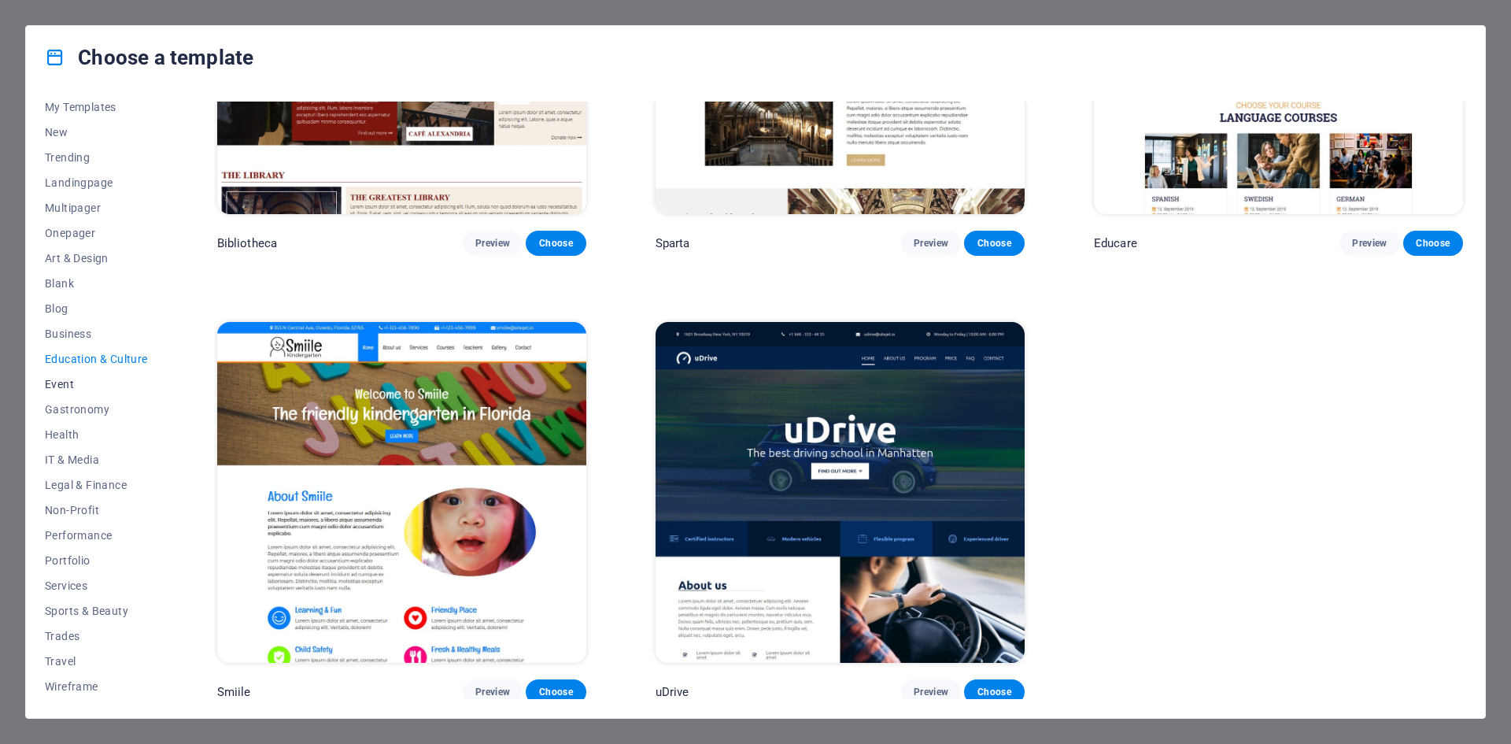
click at [53, 373] on button "Event" at bounding box center [96, 384] width 103 height 25
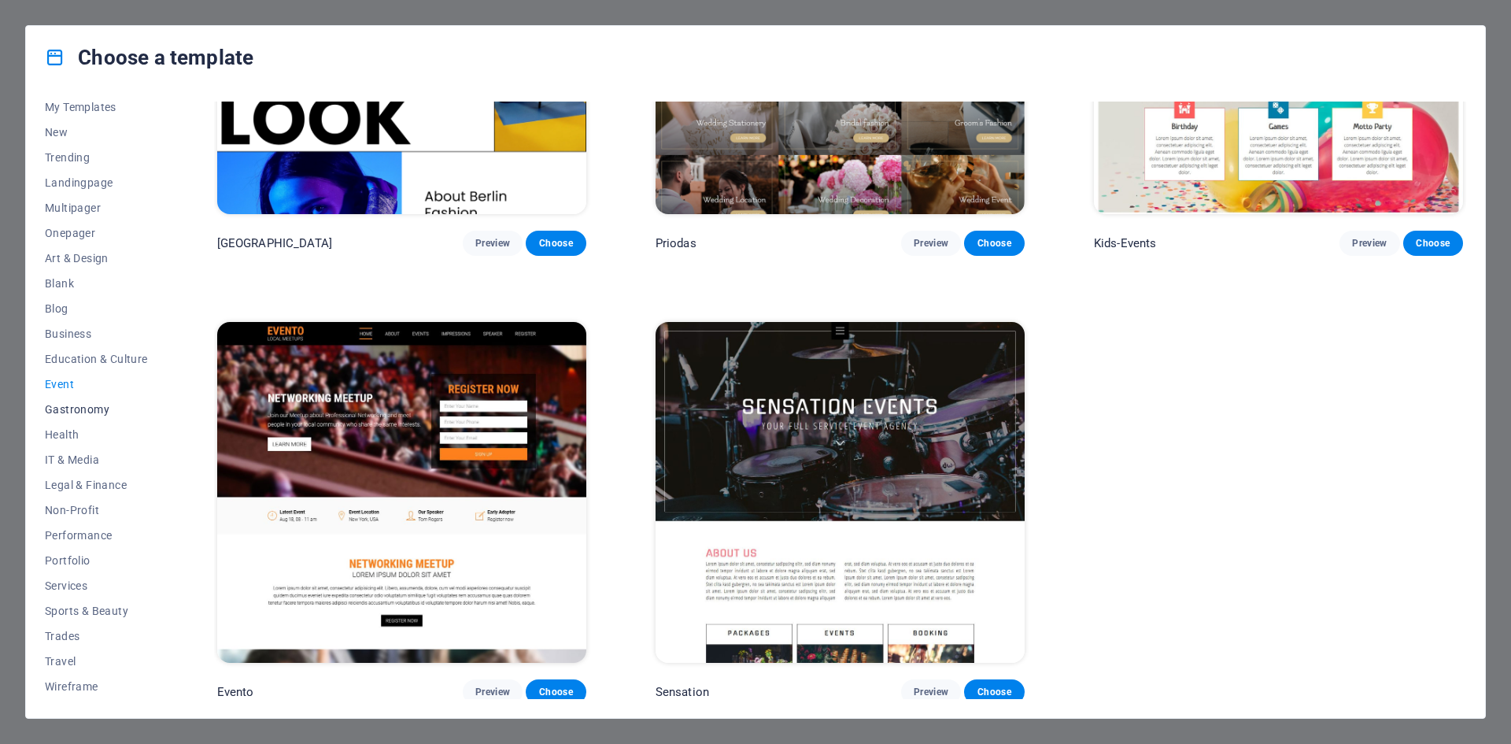
click at [69, 405] on span "Gastronomy" at bounding box center [96, 409] width 103 height 13
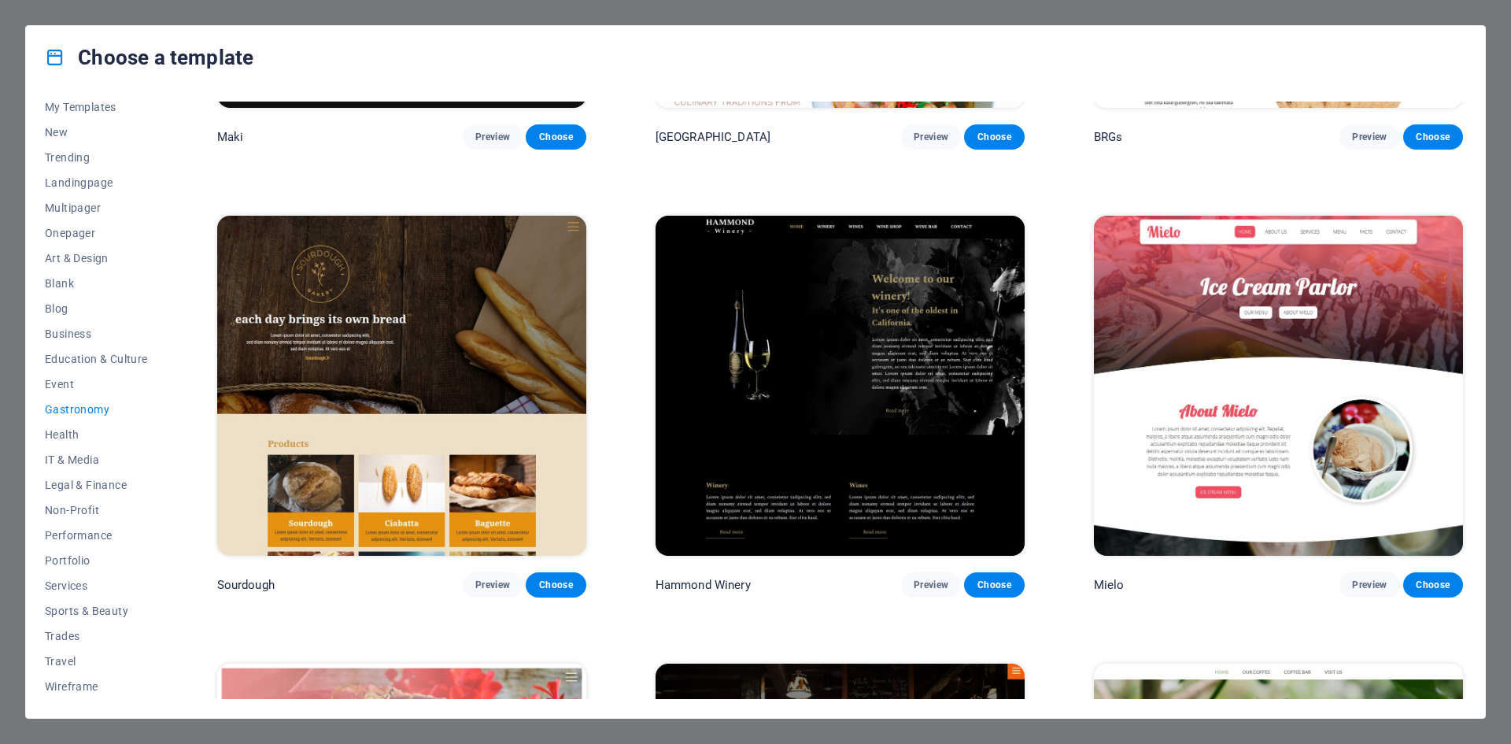
scroll to position [1308, 0]
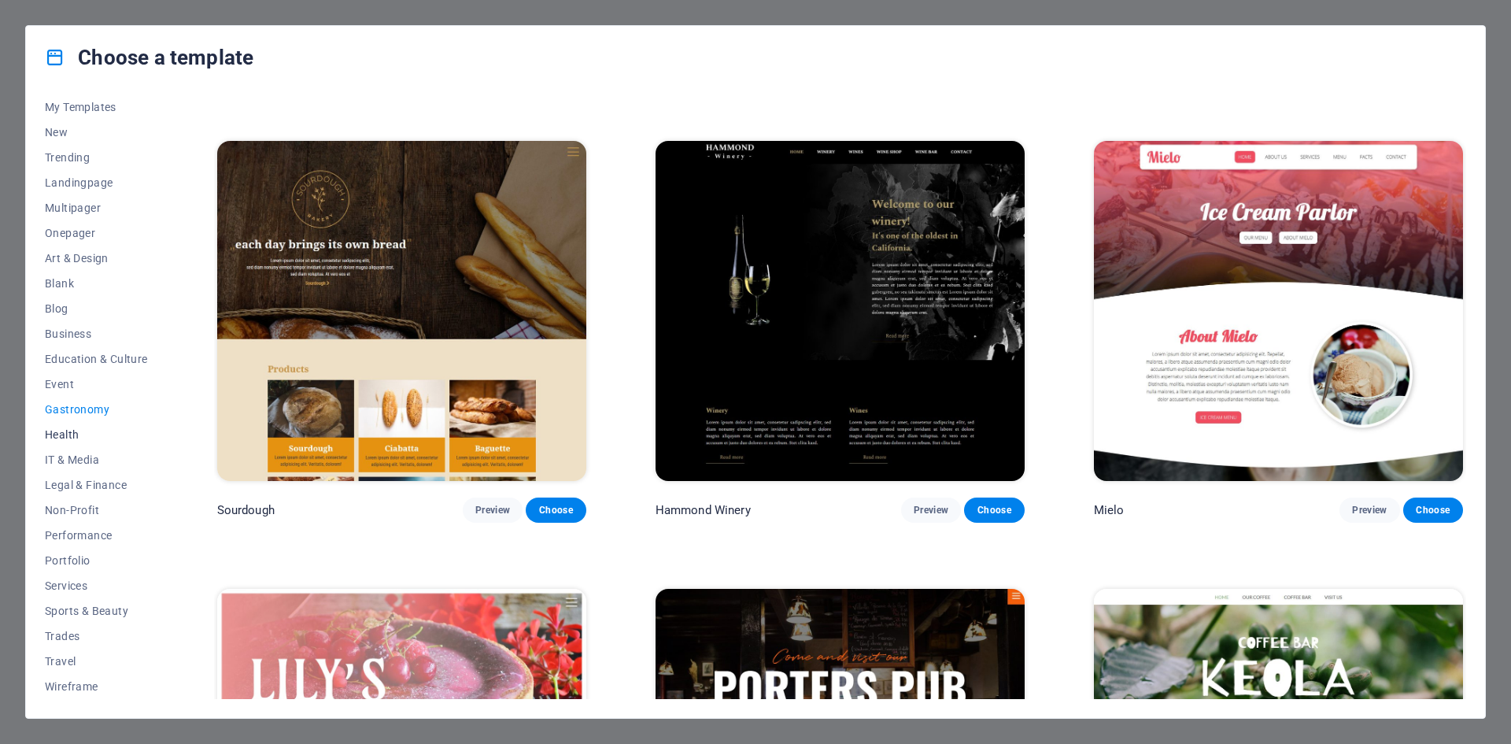
click at [67, 433] on span "Health" at bounding box center [96, 434] width 103 height 13
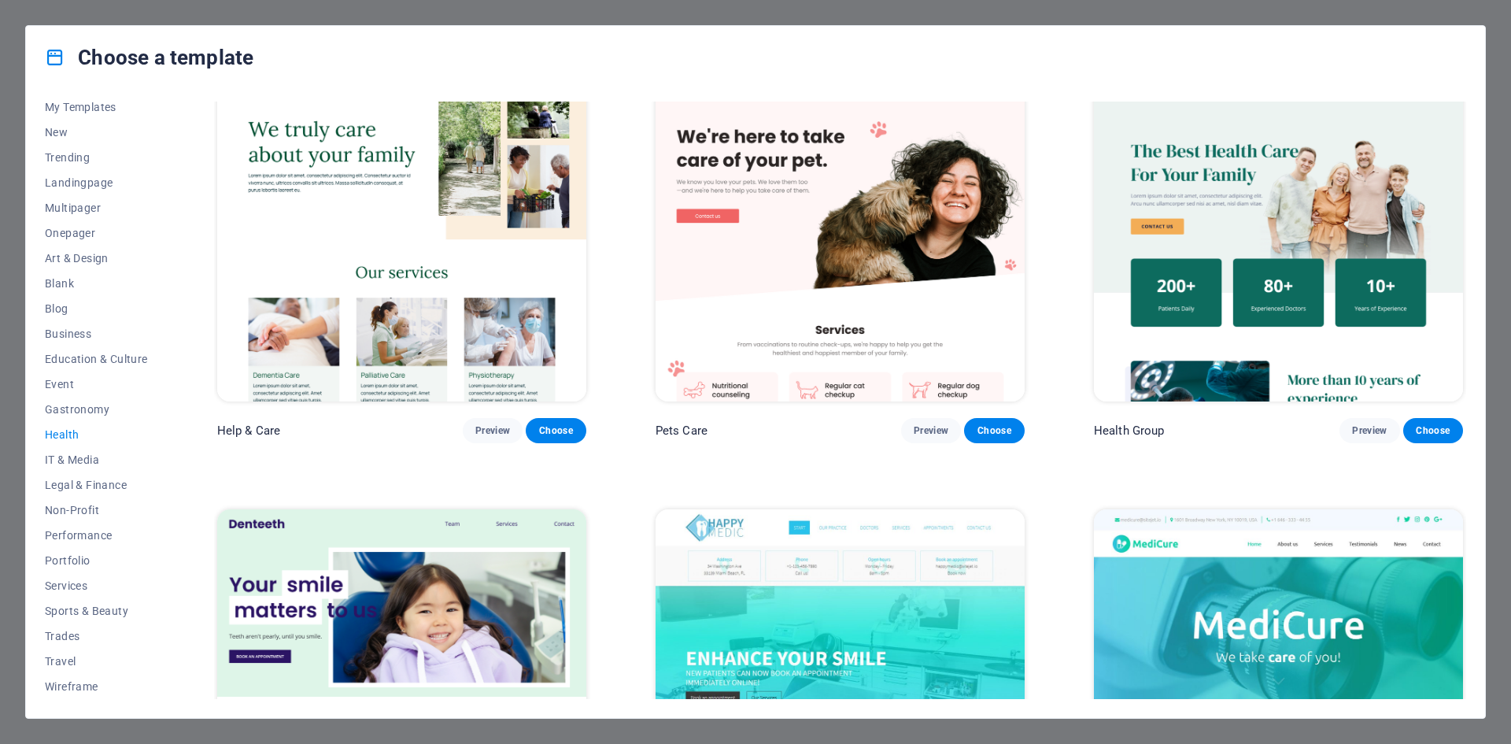
scroll to position [315, 0]
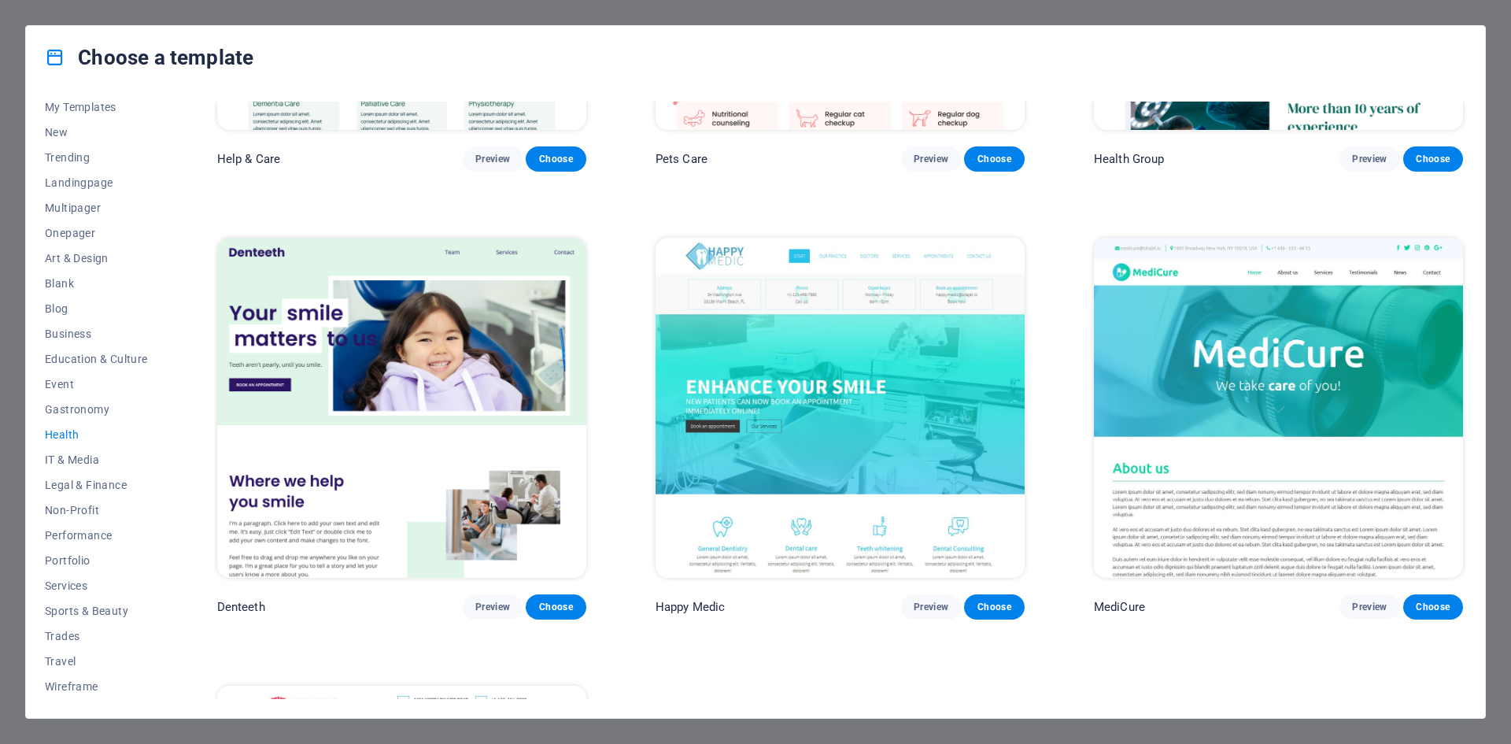
click at [624, 643] on div "Help & Care Preview Choose Pets Care Preview Choose Health Group Preview Choose…" at bounding box center [840, 427] width 1252 height 1281
click at [61, 405] on span "Gastronomy" at bounding box center [96, 409] width 103 height 13
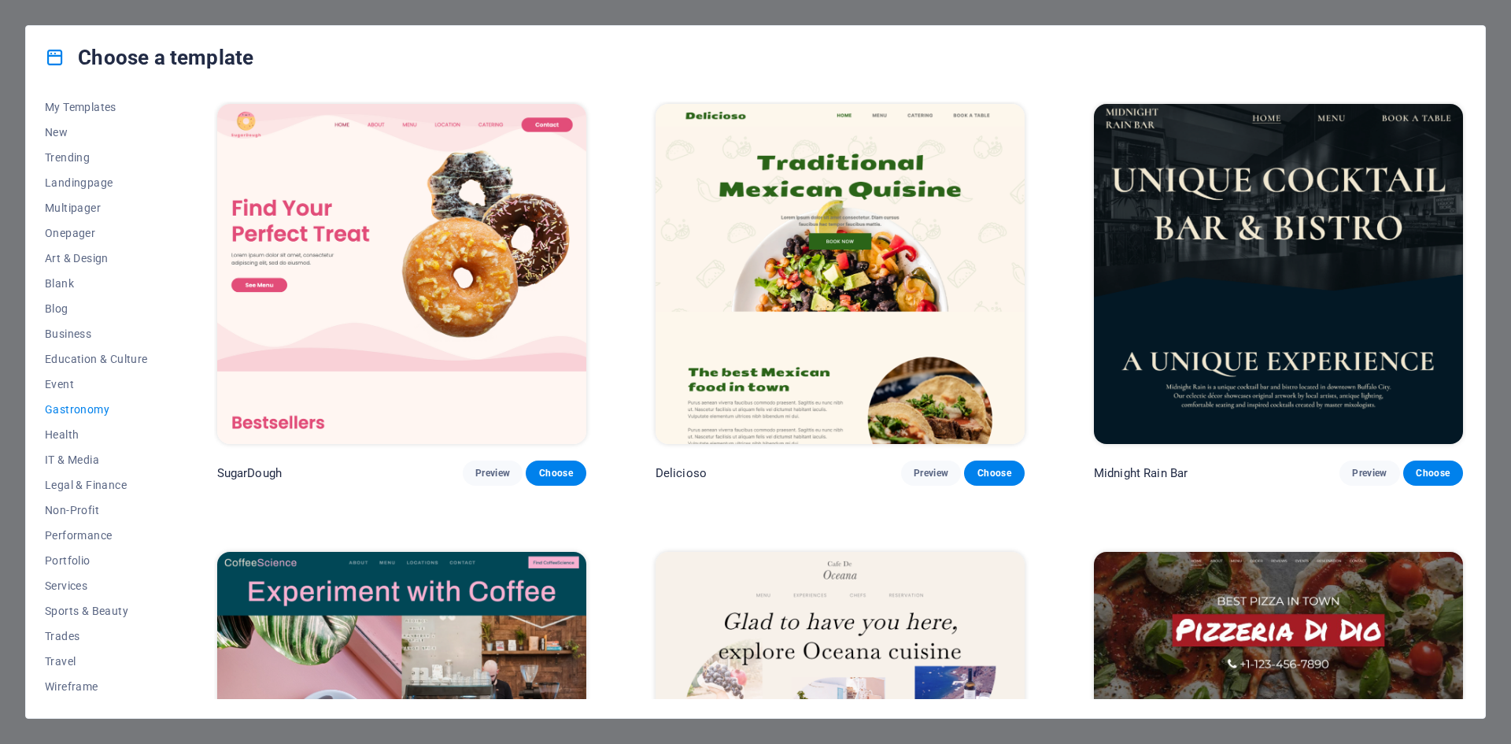
scroll to position [0, 0]
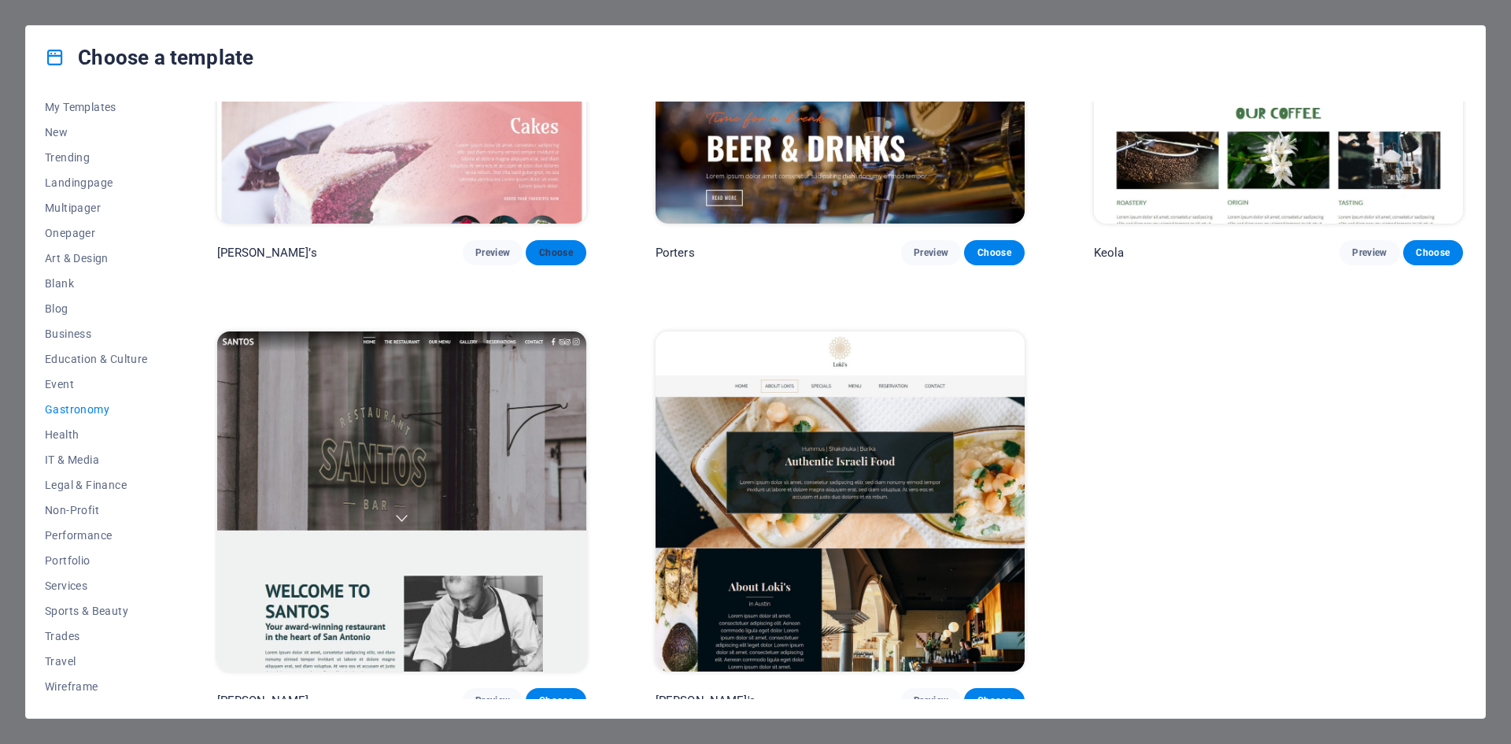
scroll to position [2017, 0]
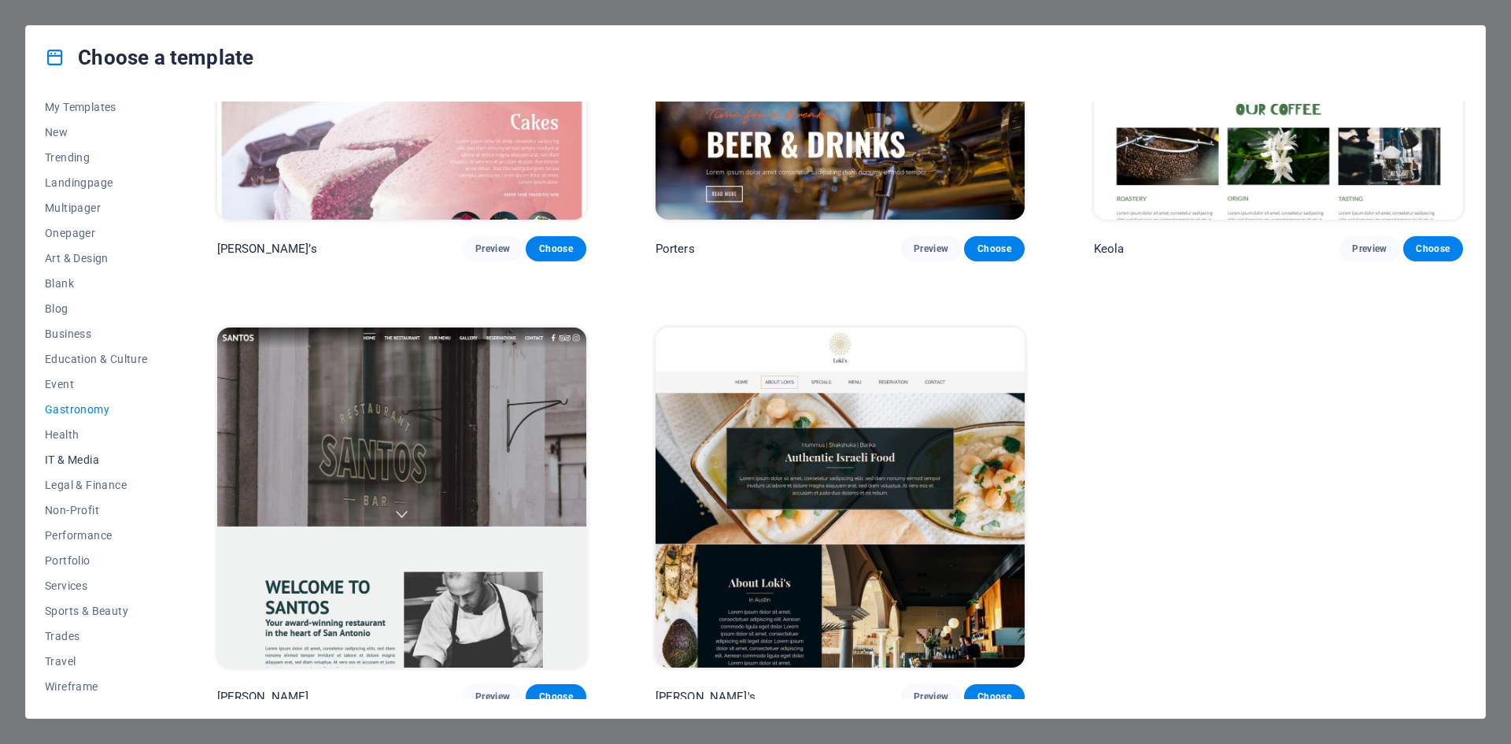
click at [80, 460] on span "IT & Media" at bounding box center [96, 459] width 103 height 13
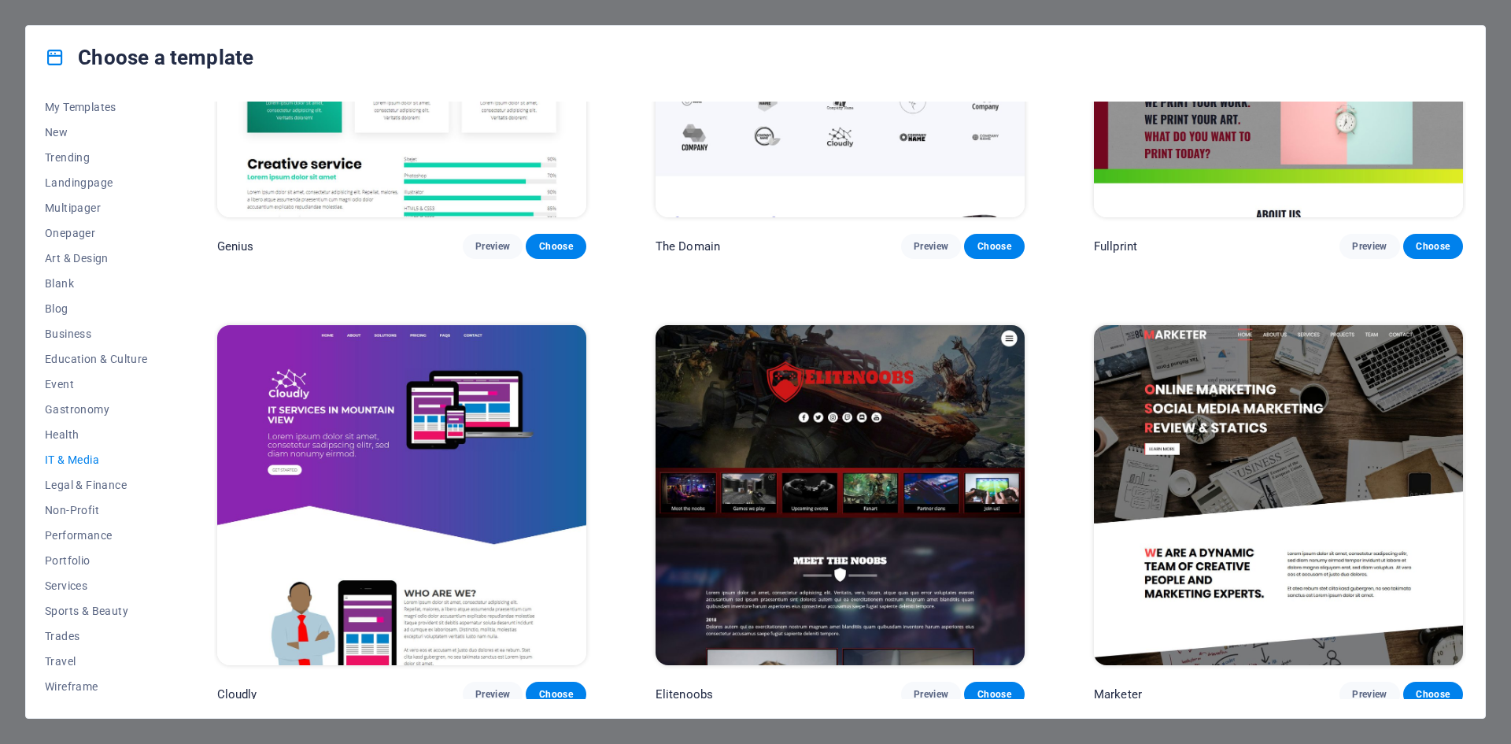
scroll to position [1125, 0]
click at [64, 483] on span "Legal & Finance" at bounding box center [96, 485] width 103 height 13
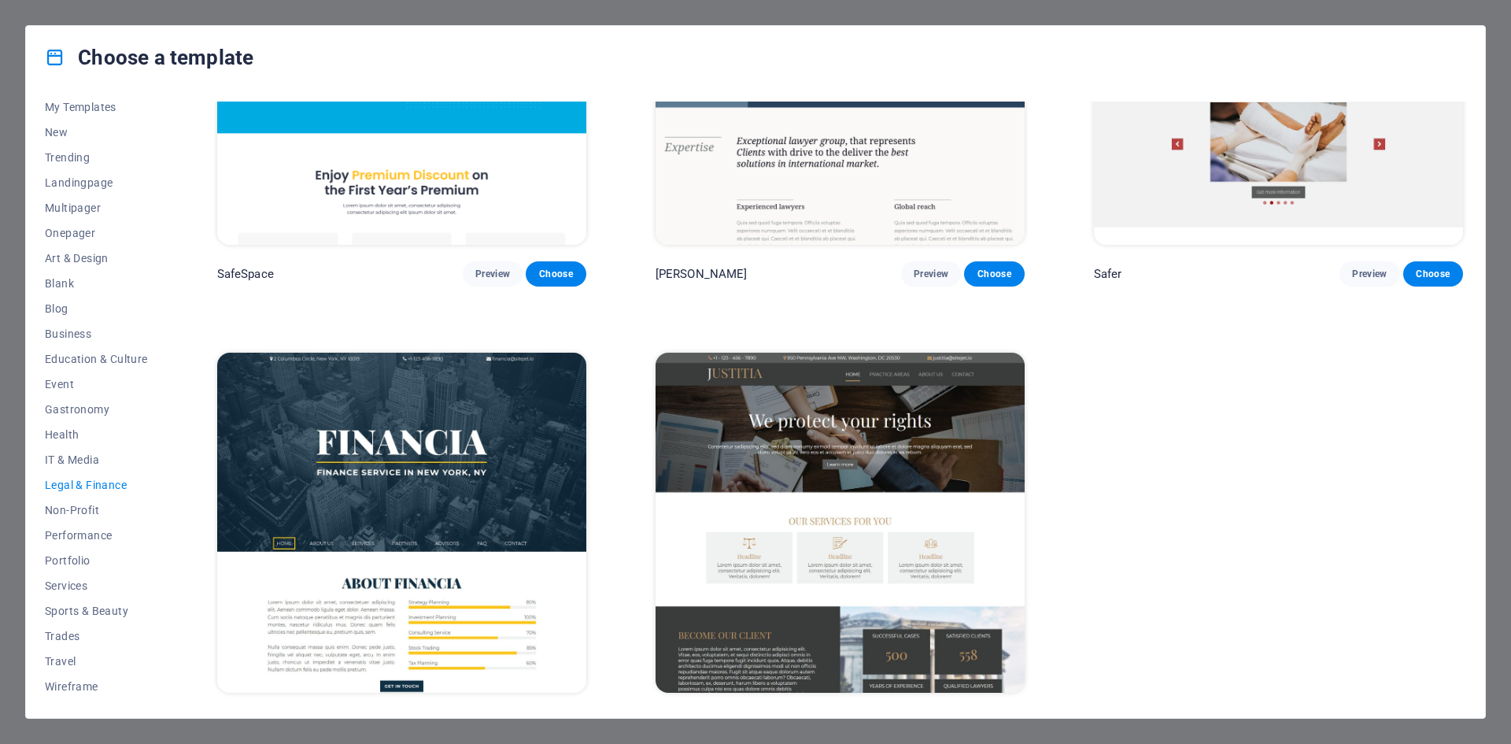
scroll to position [232, 0]
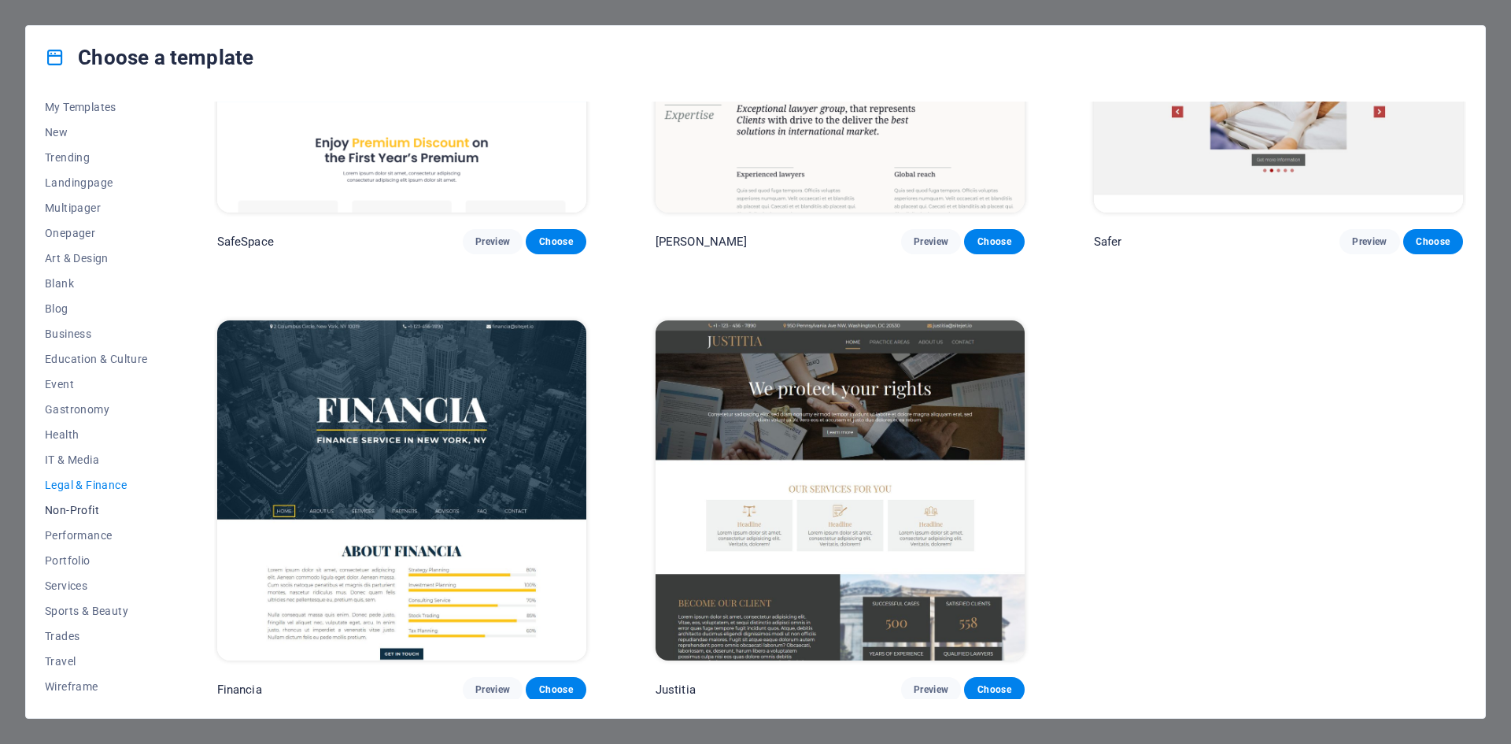
click at [63, 507] on span "Non-Profit" at bounding box center [96, 510] width 103 height 13
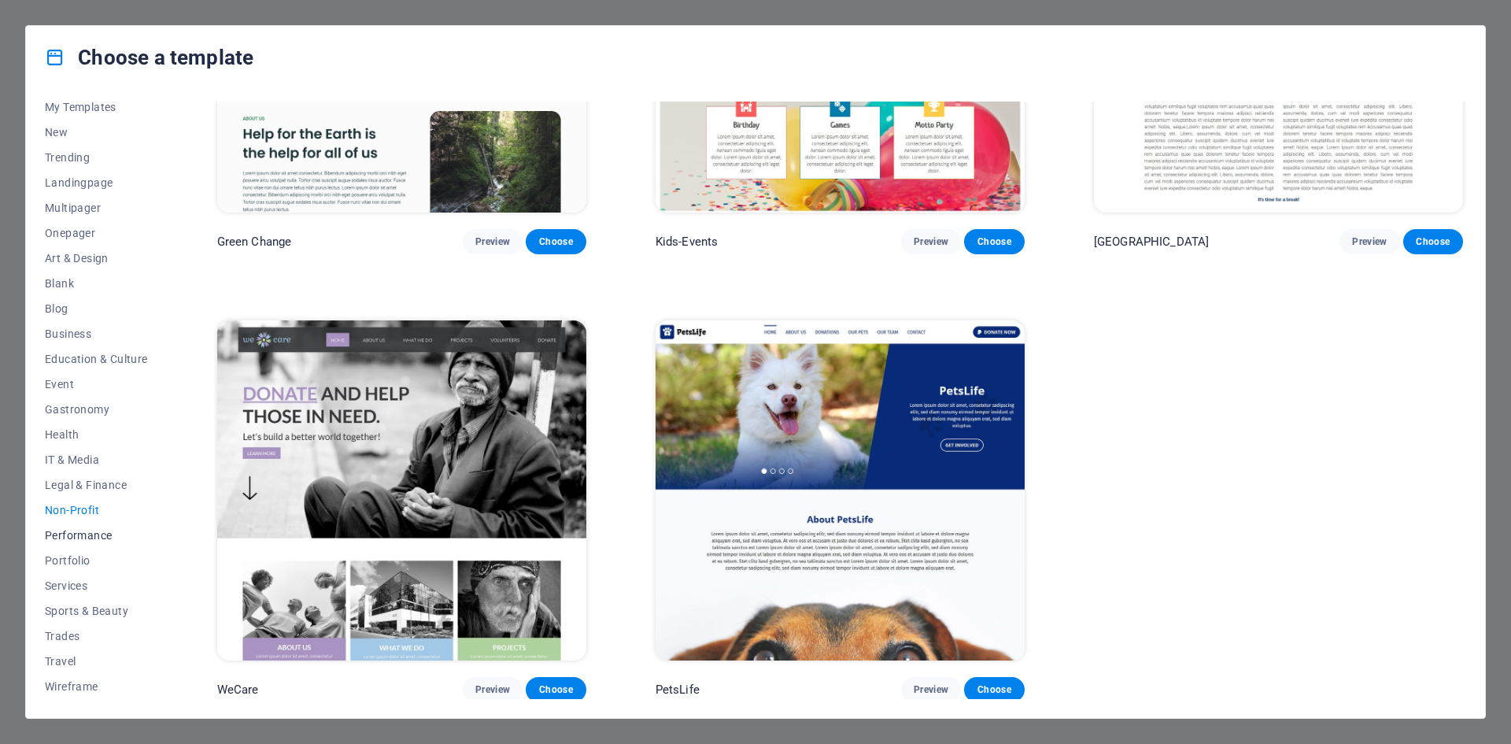
click at [87, 531] on span "Performance" at bounding box center [96, 535] width 103 height 13
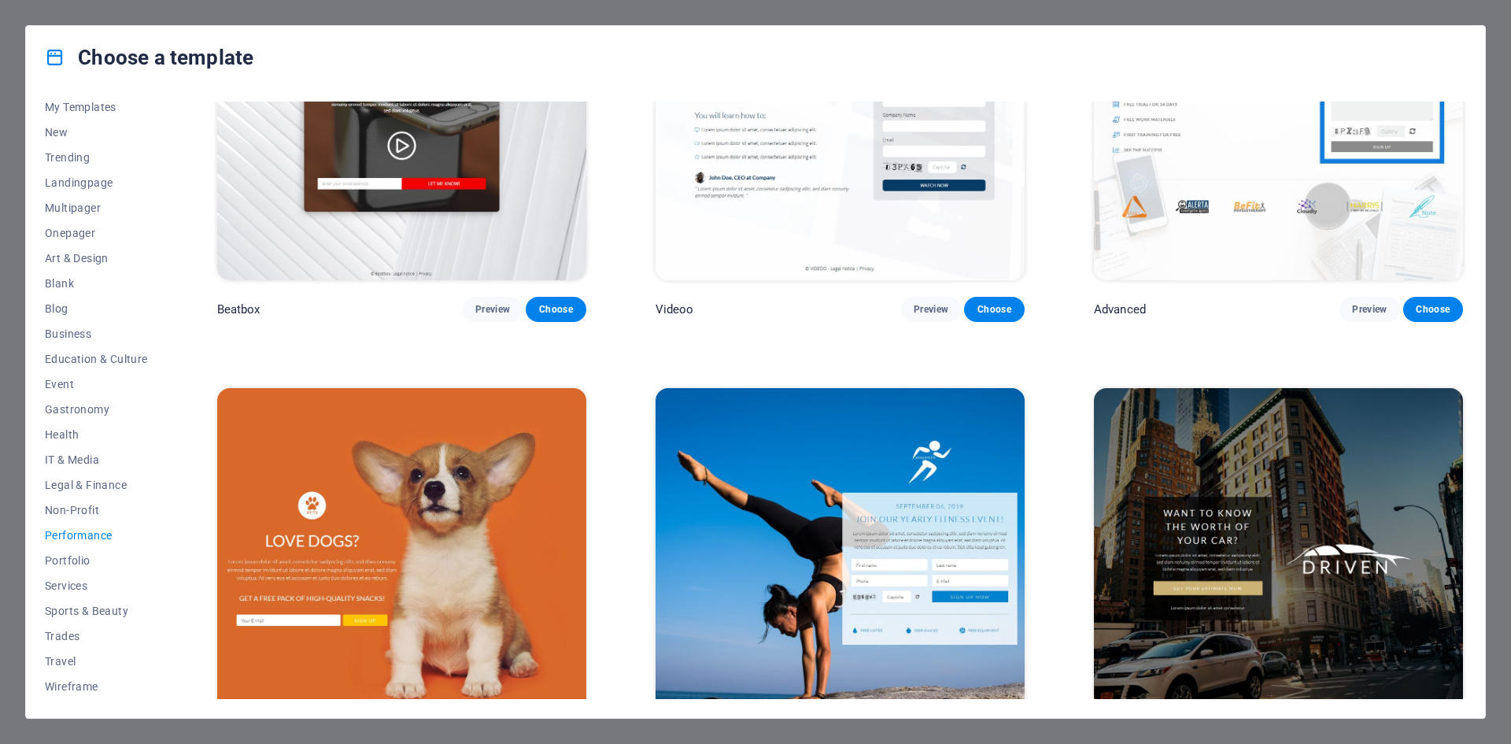
scroll to position [626, 0]
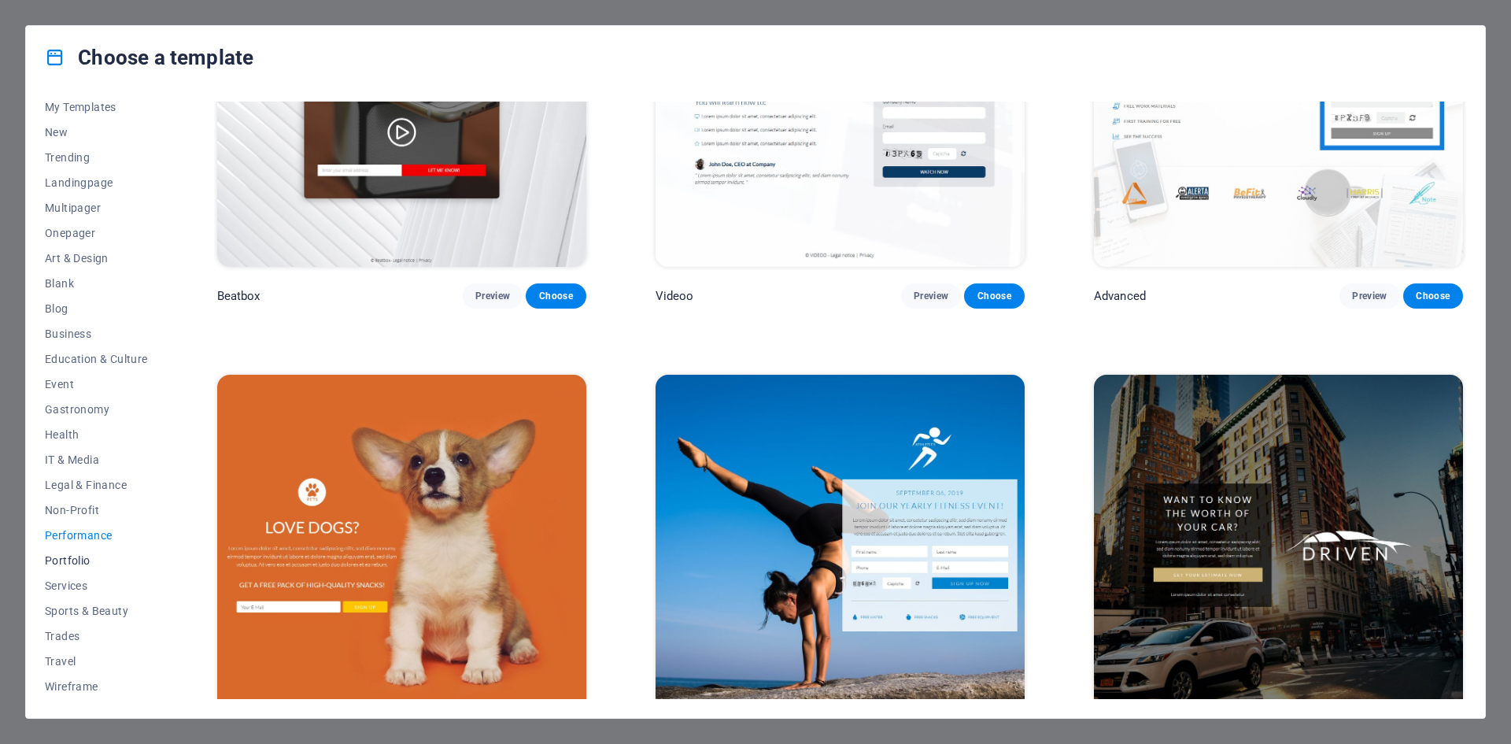
click at [76, 563] on span "Portfolio" at bounding box center [96, 560] width 103 height 13
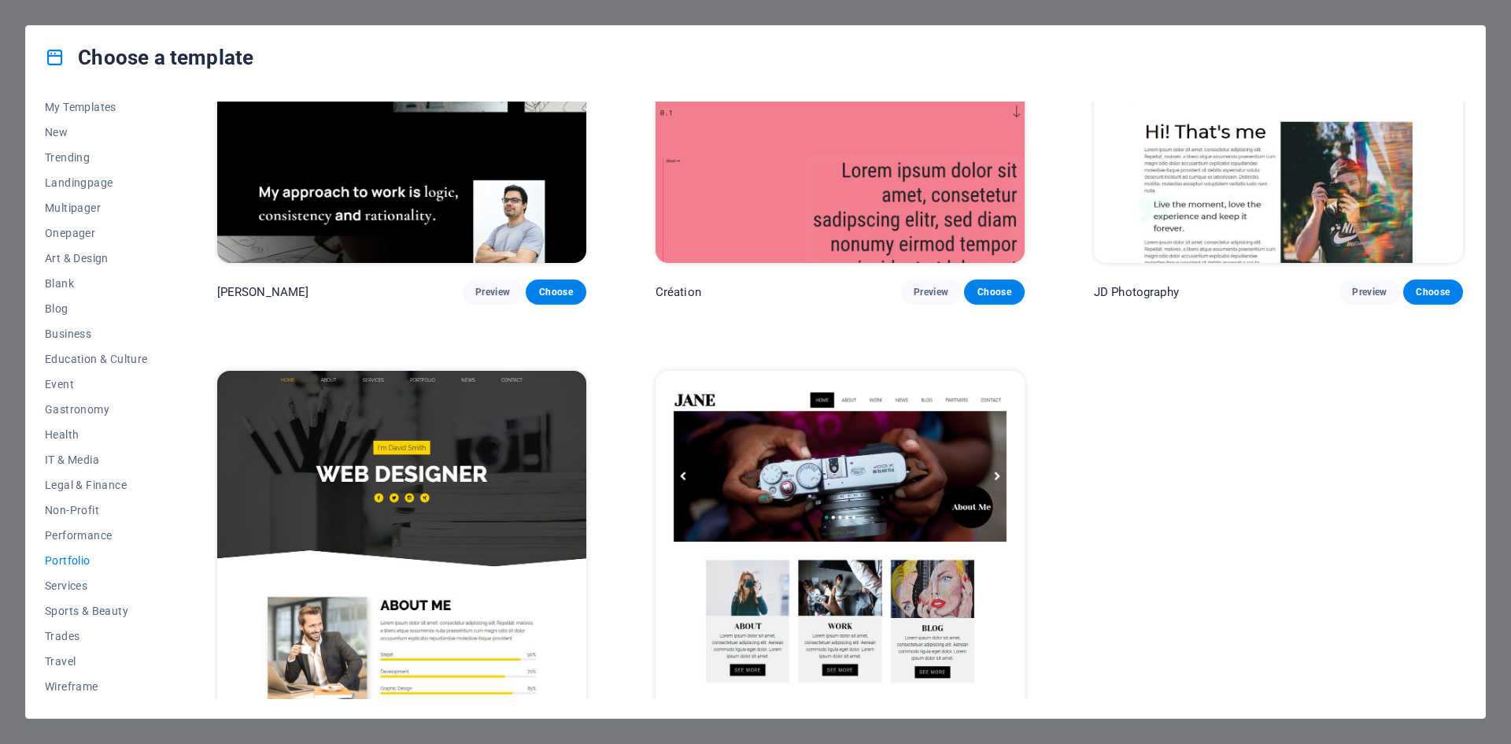
scroll to position [679, 0]
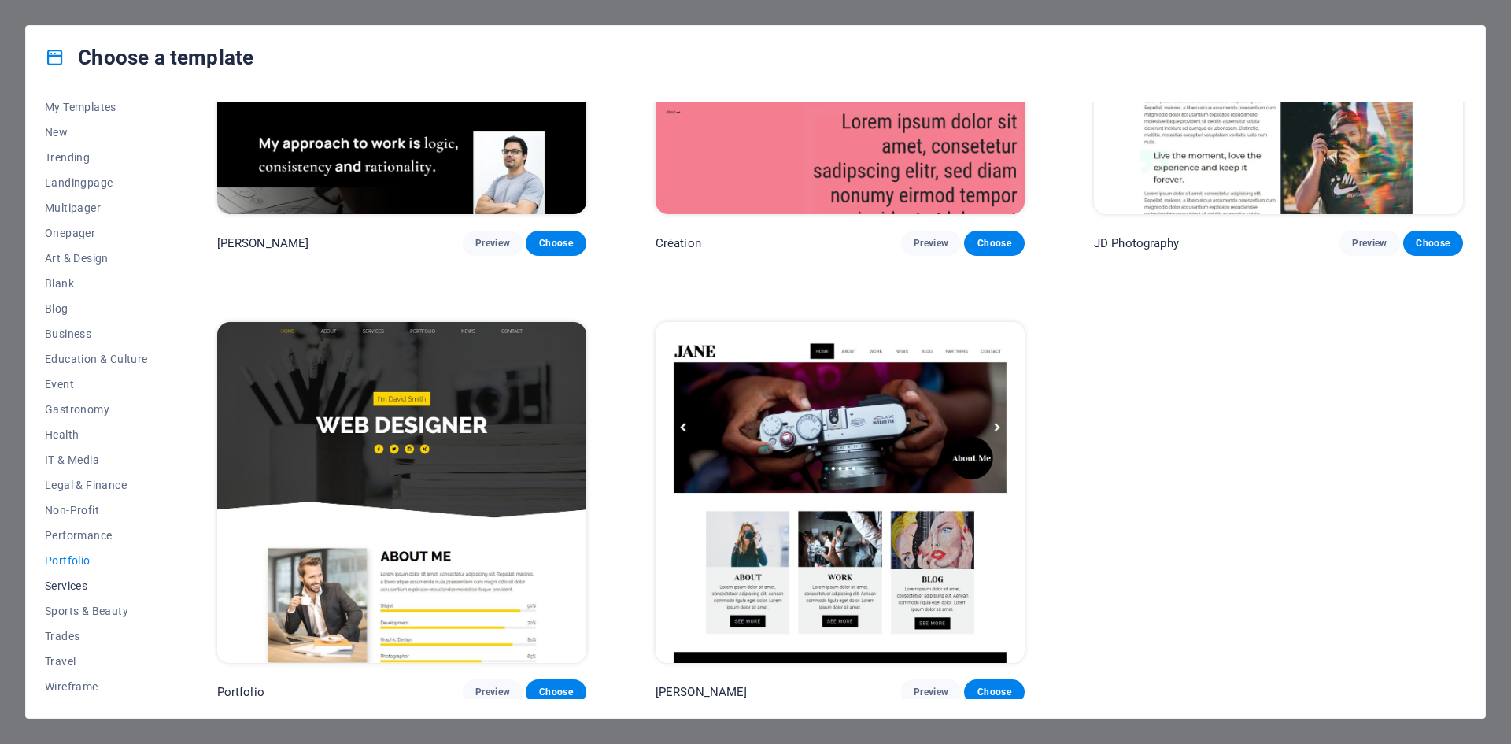
click at [75, 580] on span "Services" at bounding box center [96, 585] width 103 height 13
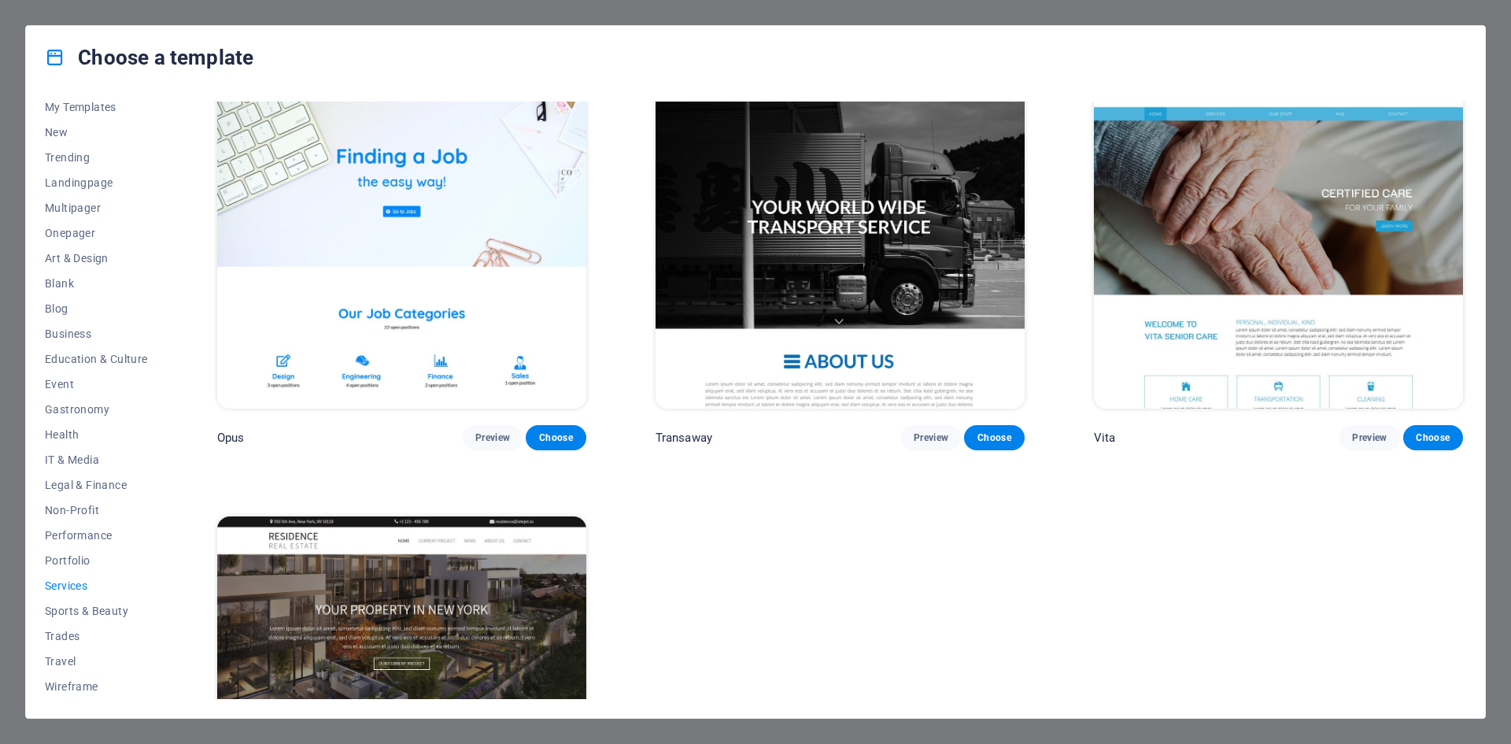
scroll to position [2910, 0]
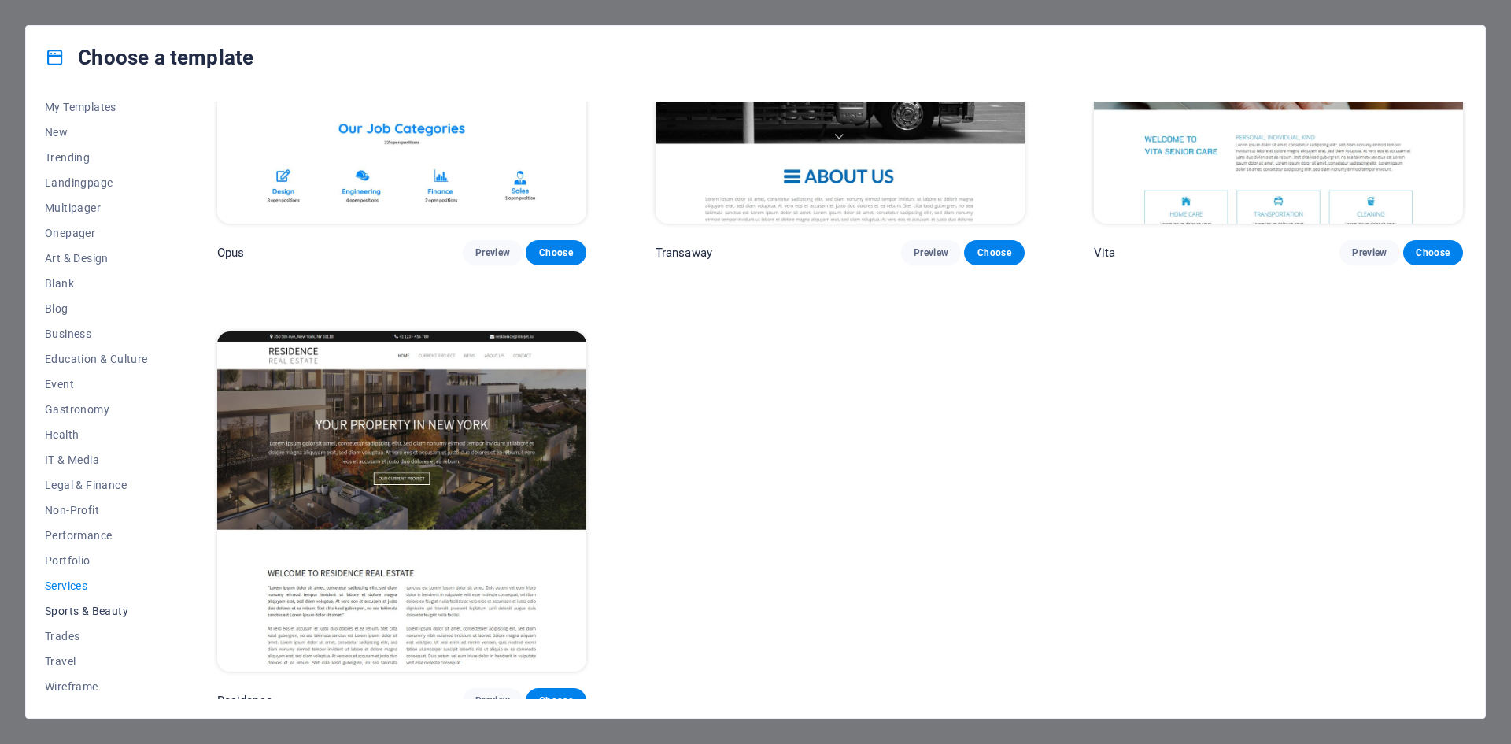
click at [71, 607] on span "Sports & Beauty" at bounding box center [96, 611] width 103 height 13
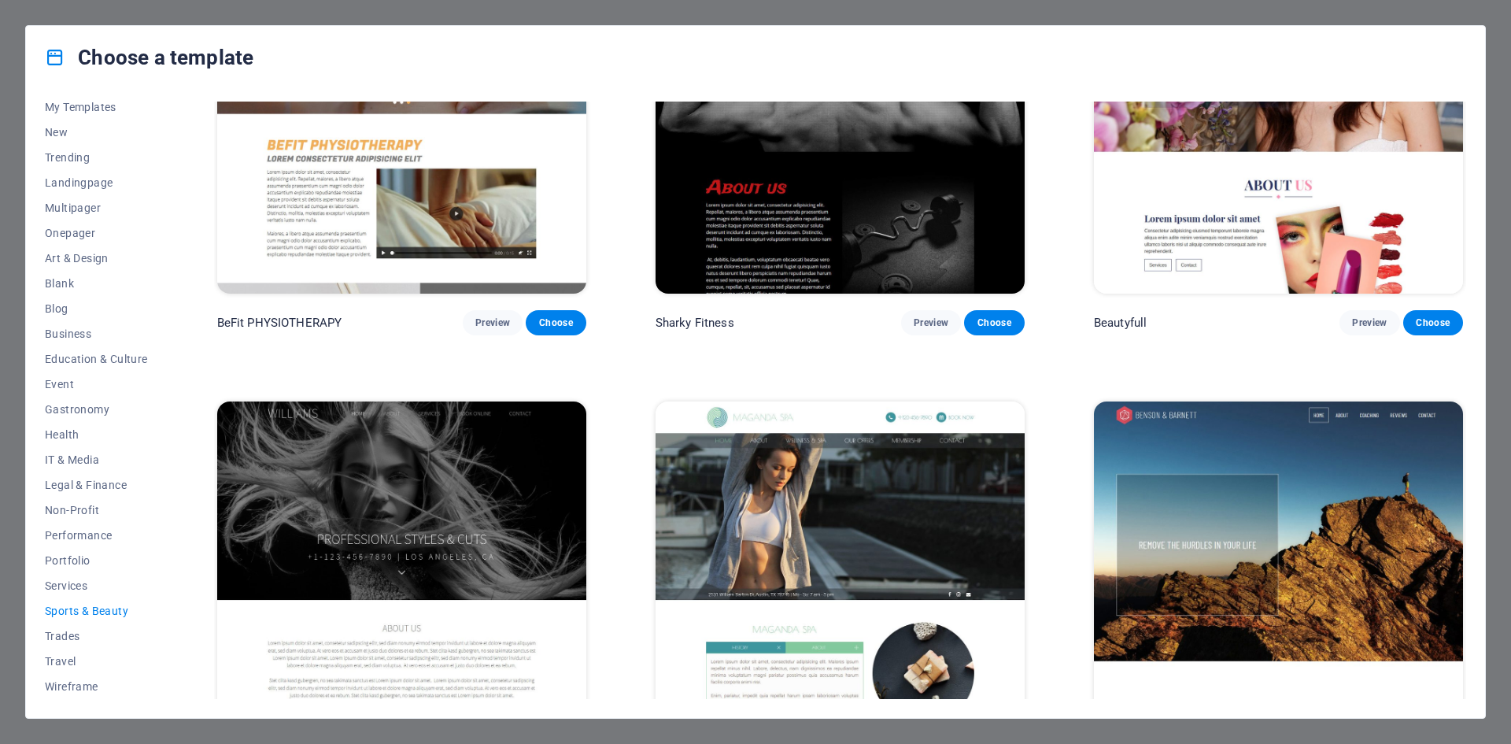
scroll to position [1571, 0]
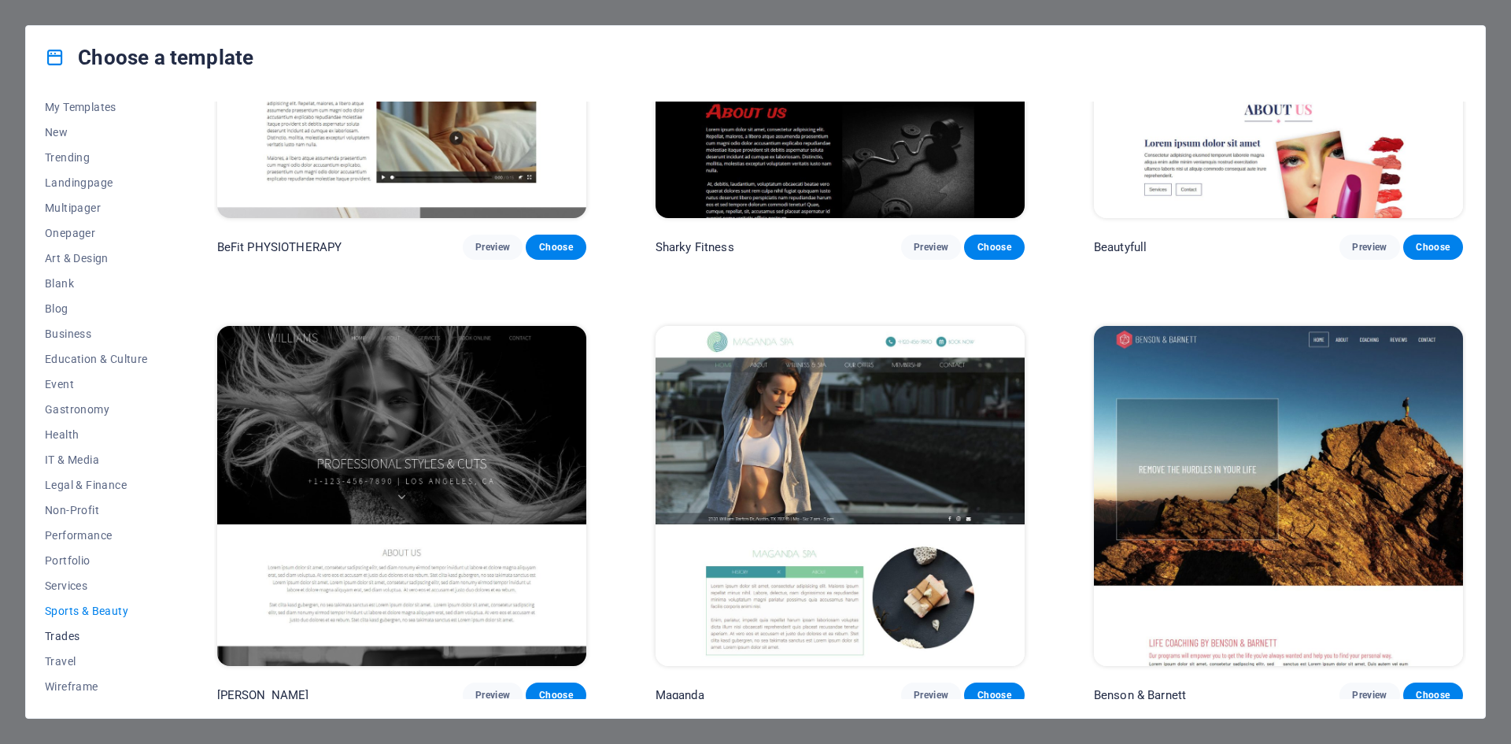
click at [72, 634] on span "Trades" at bounding box center [96, 636] width 103 height 13
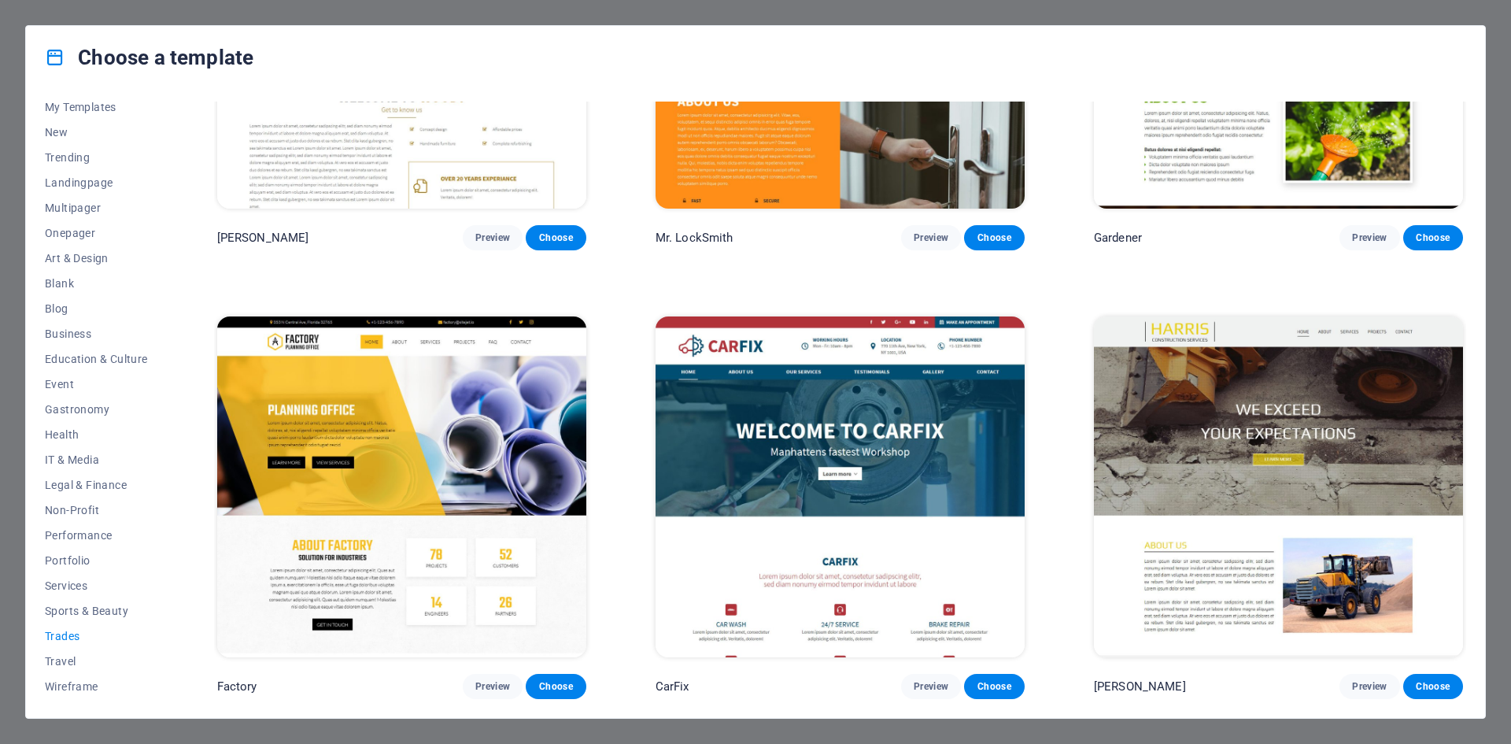
scroll to position [0, 0]
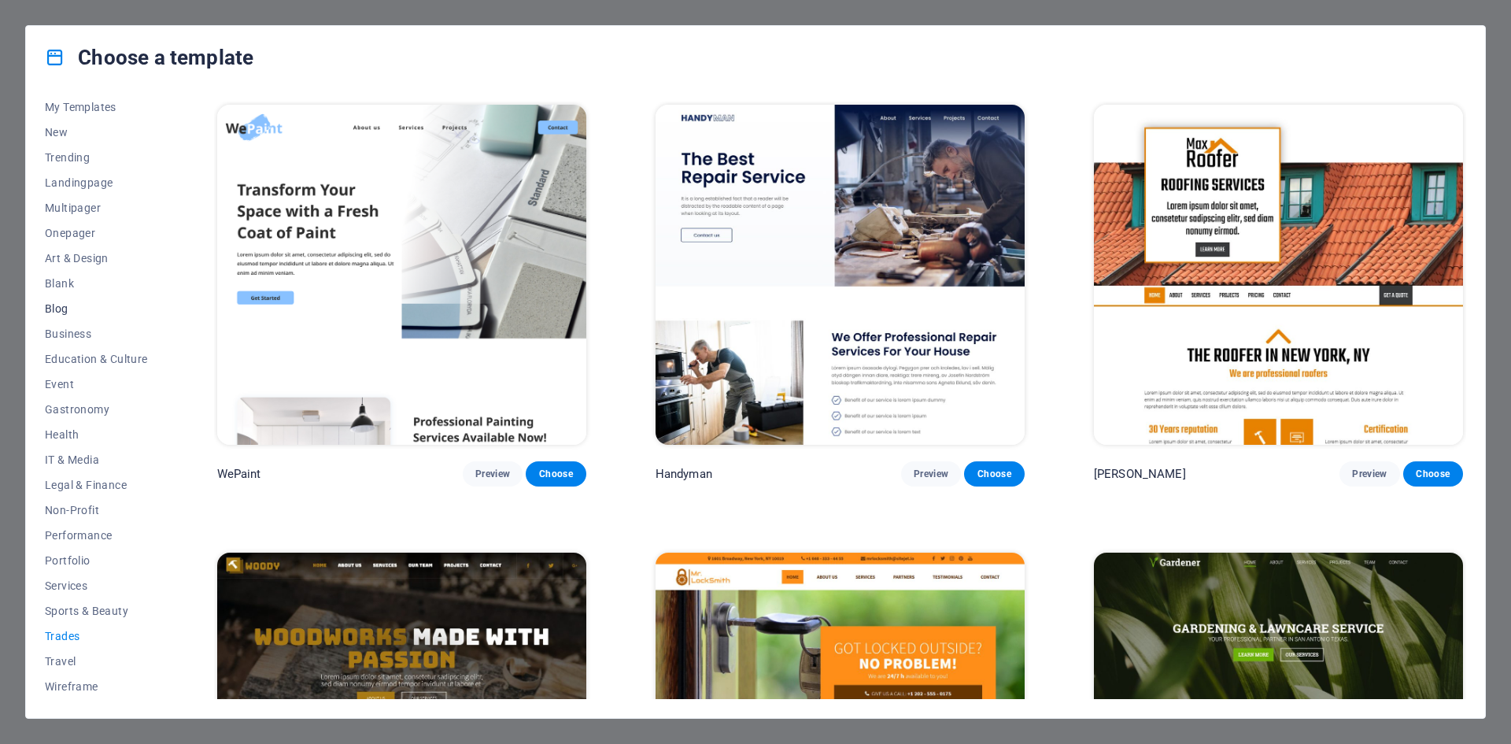
click at [59, 308] on span "Blog" at bounding box center [96, 308] width 103 height 13
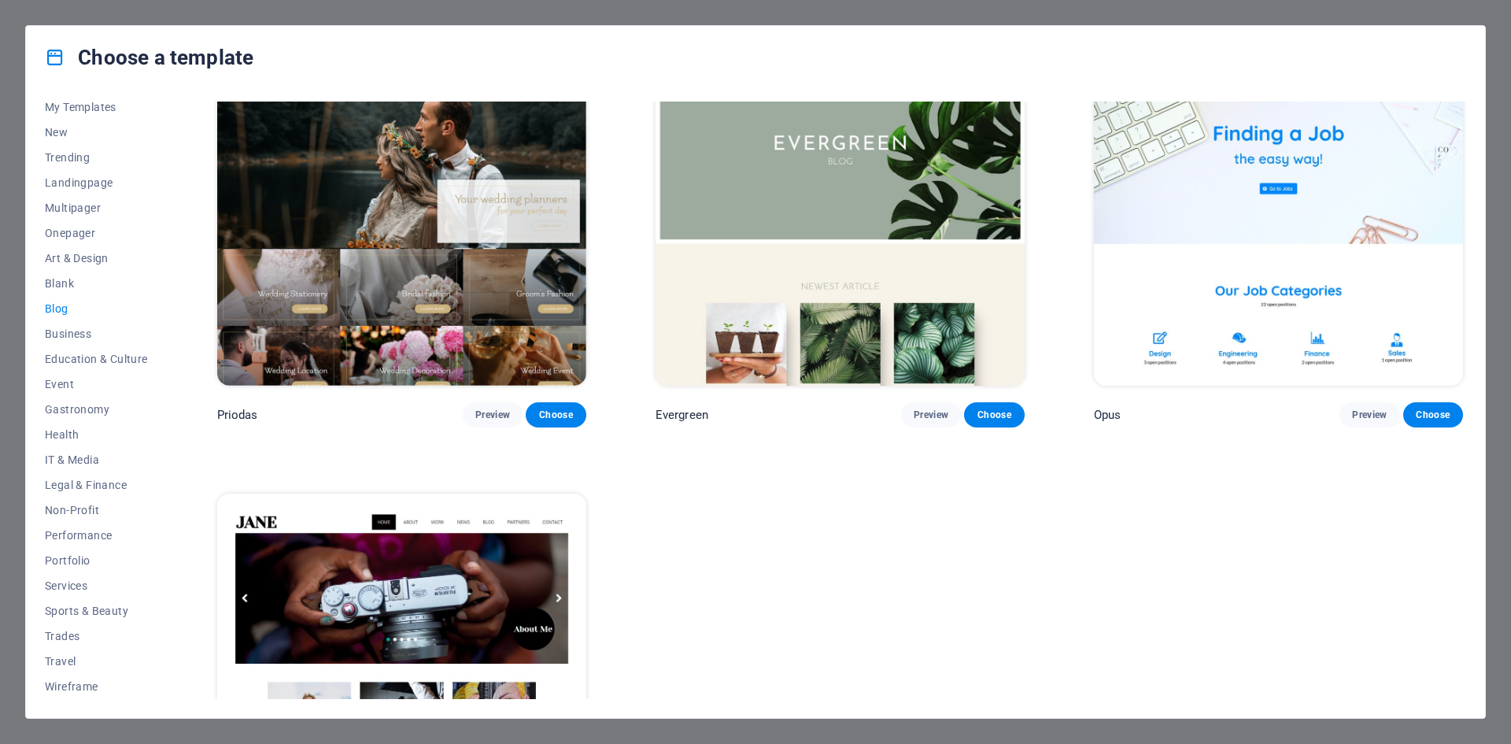
scroll to position [3227, 0]
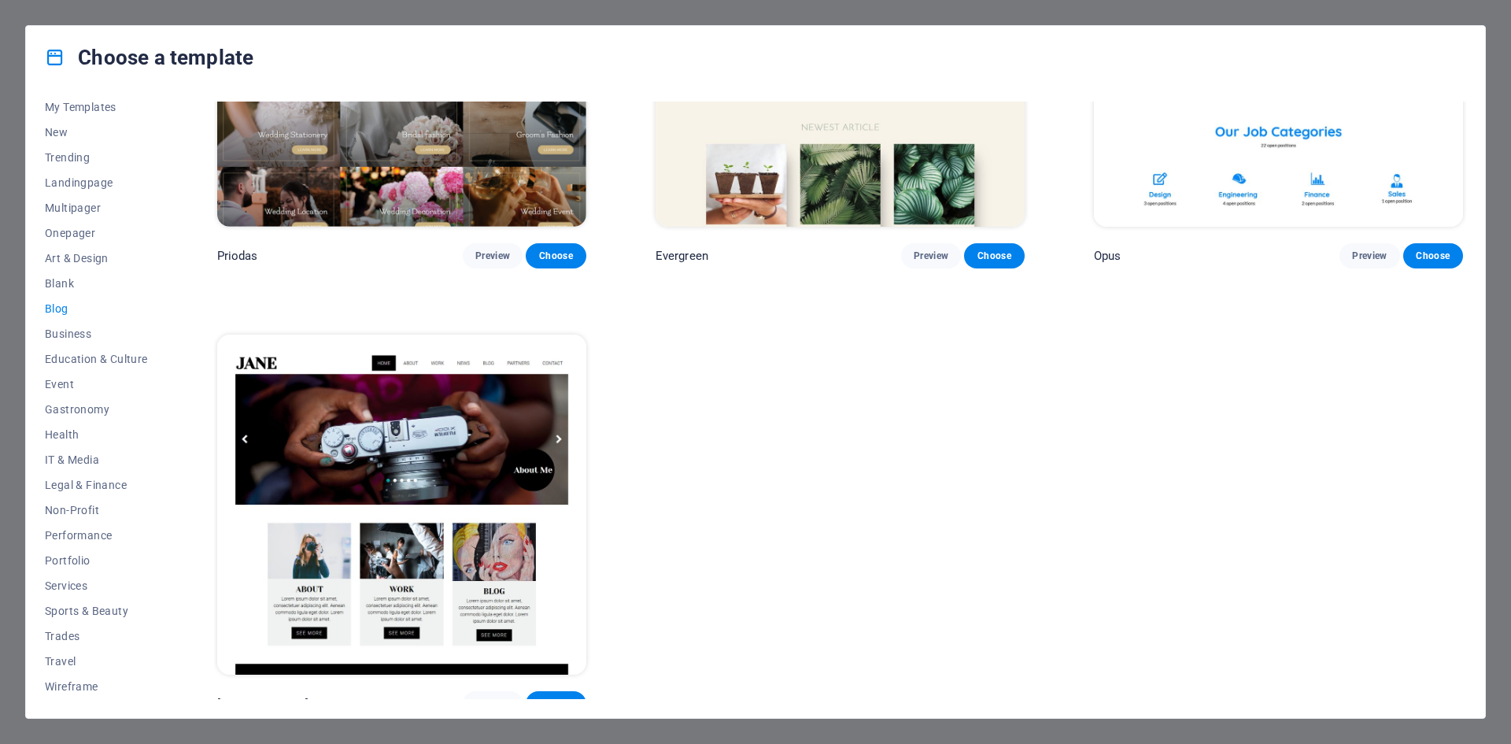
scroll to position [3356, 0]
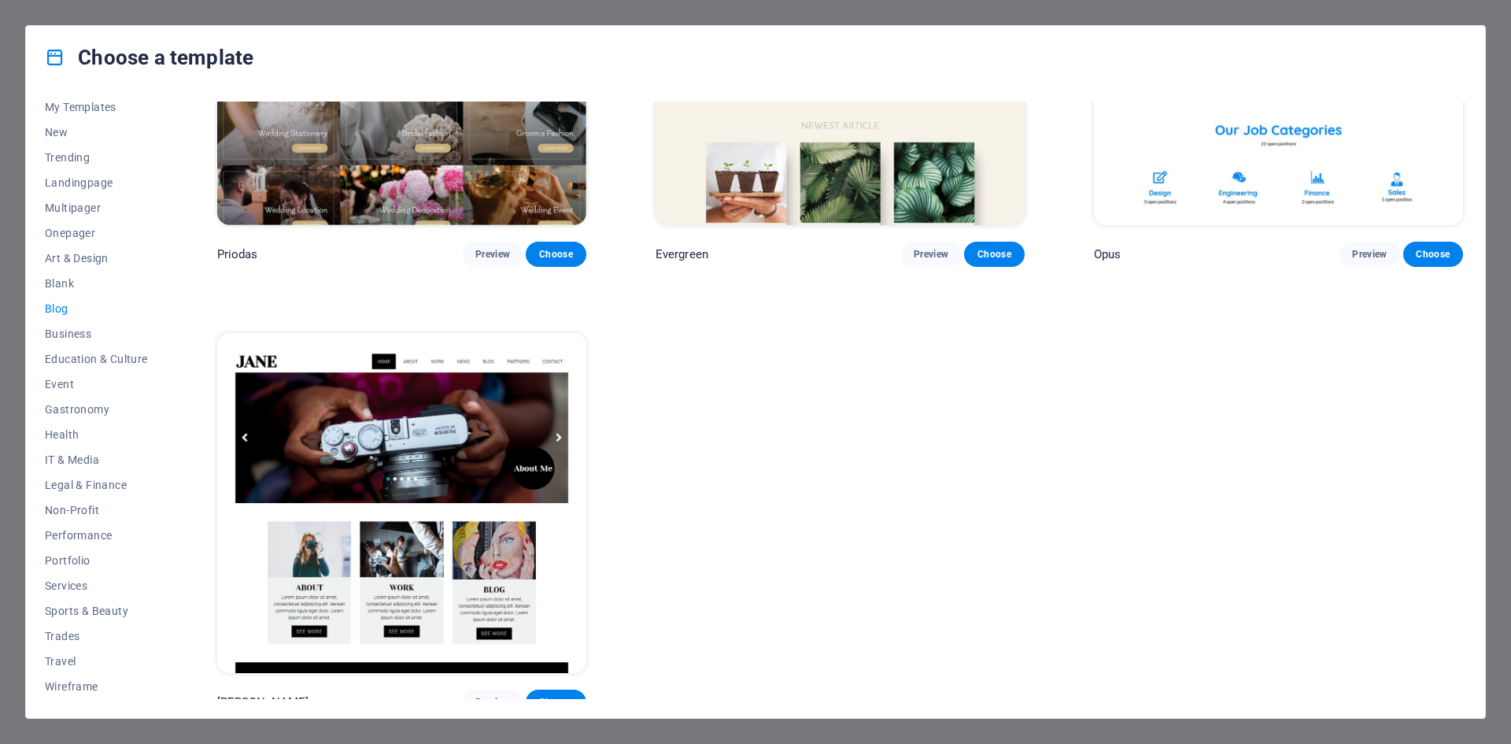
click at [13, 147] on div "Choose a template All Templates My Templates New Trending Landingpage Multipage…" at bounding box center [755, 372] width 1511 height 744
click at [0, 165] on div "Choose a template All Templates My Templates New Trending Landingpage Multipage…" at bounding box center [755, 372] width 1511 height 744
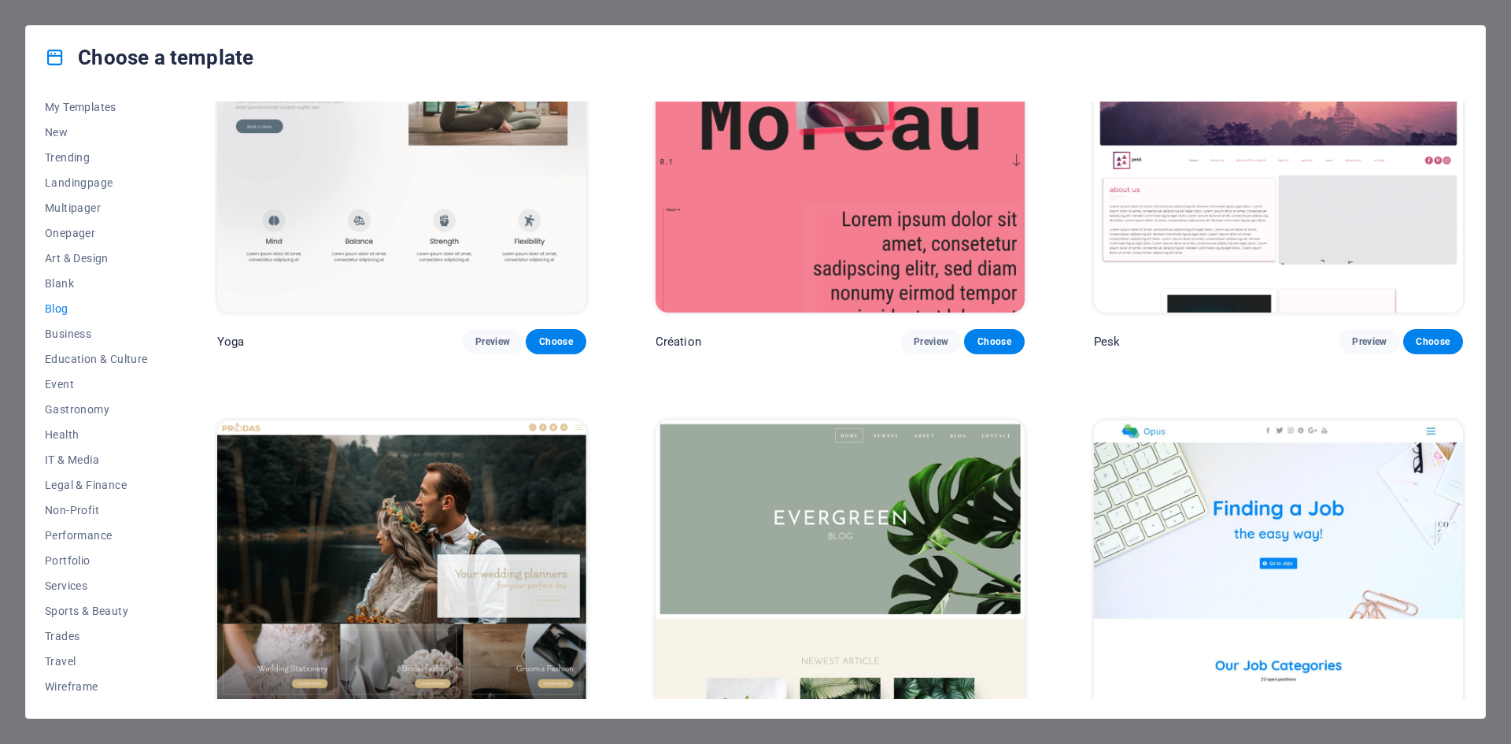
scroll to position [2805, 0]
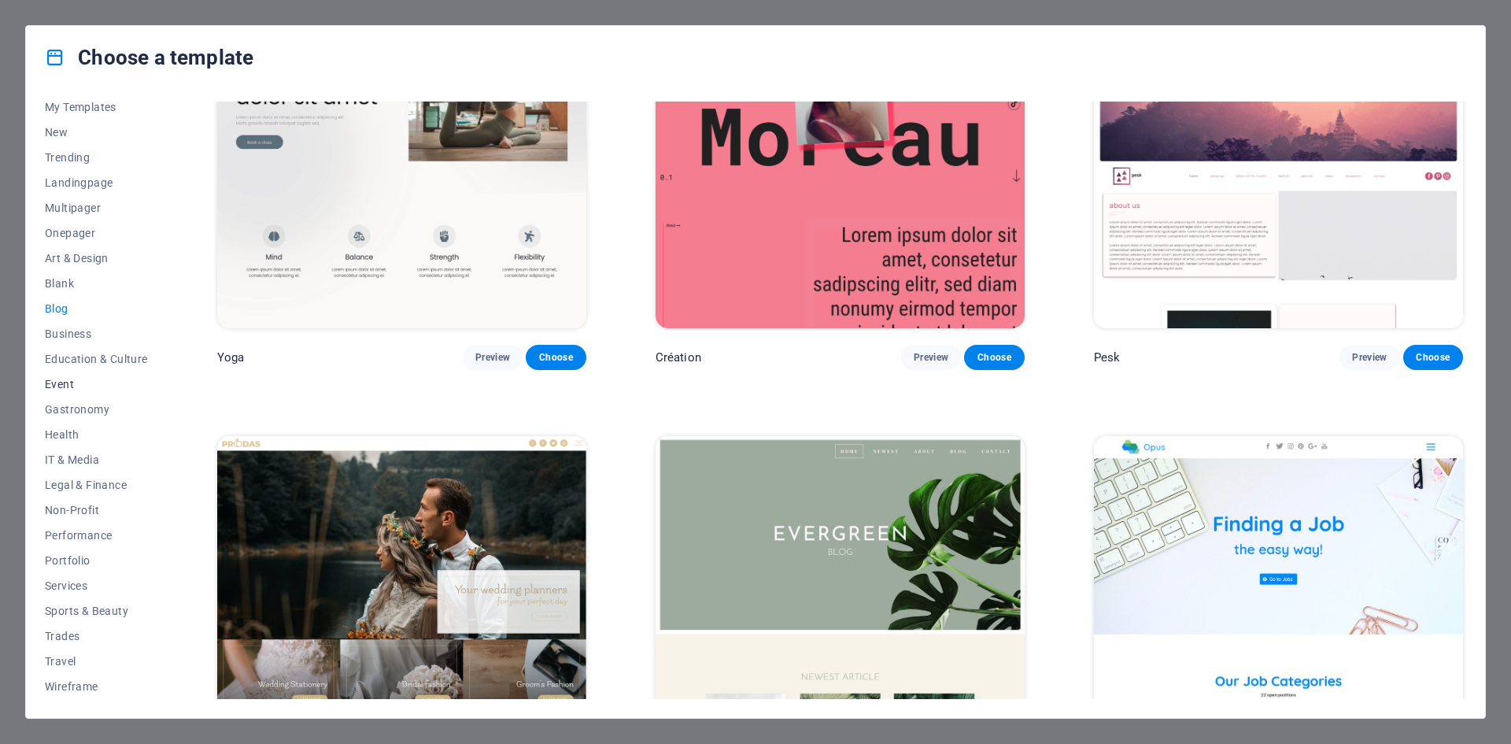
click at [60, 381] on span "Event" at bounding box center [96, 384] width 103 height 13
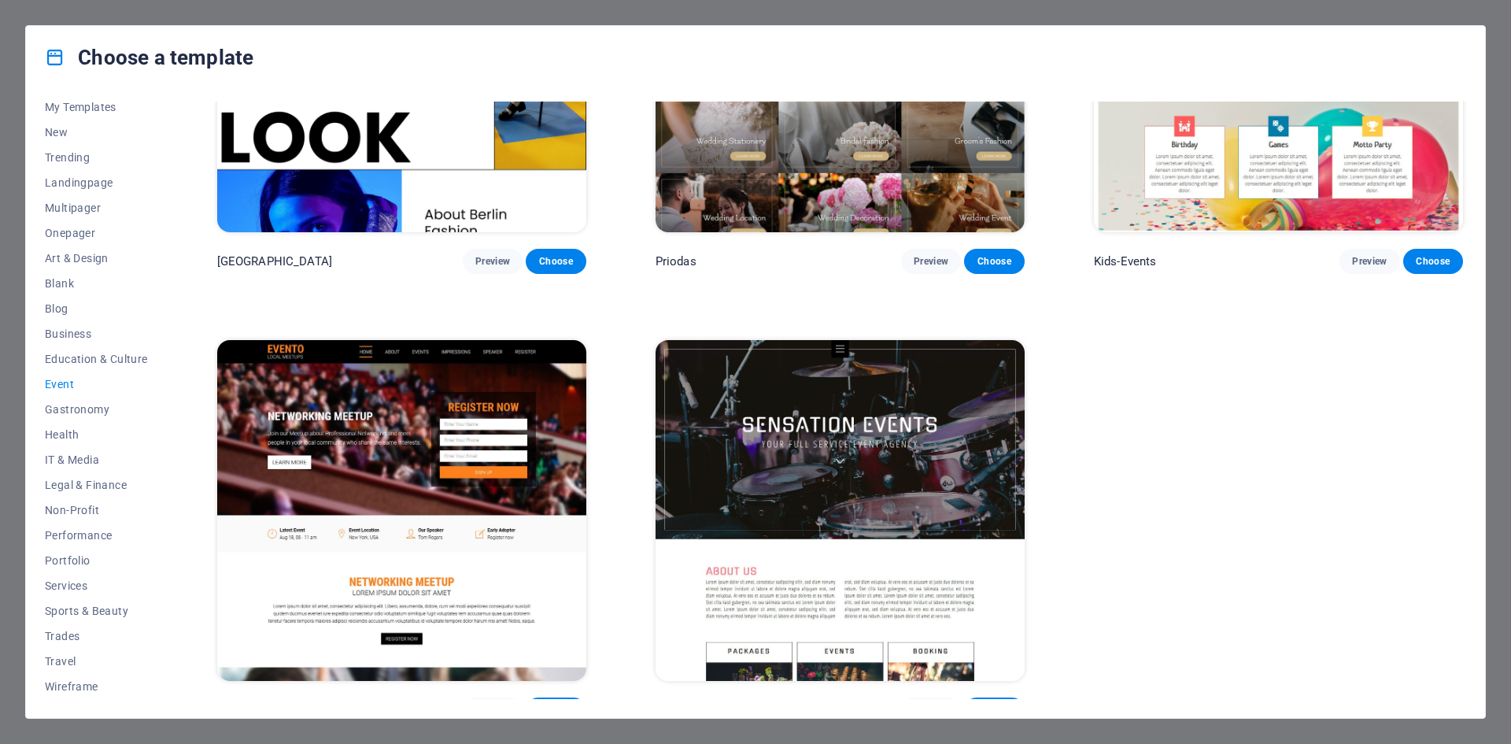
scroll to position [679, 0]
